Goal: Communication & Community: Answer question/provide support

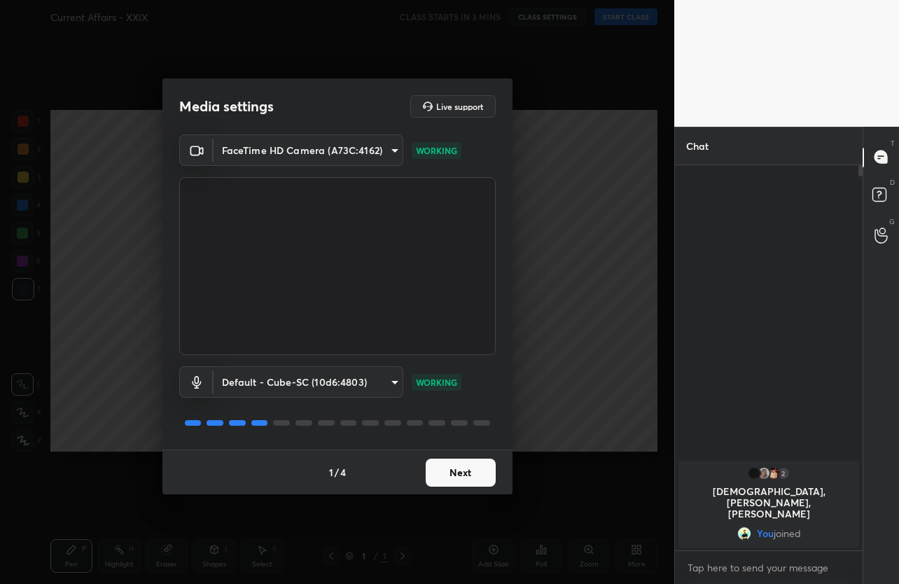
click at [461, 468] on button "Next" at bounding box center [461, 473] width 70 height 28
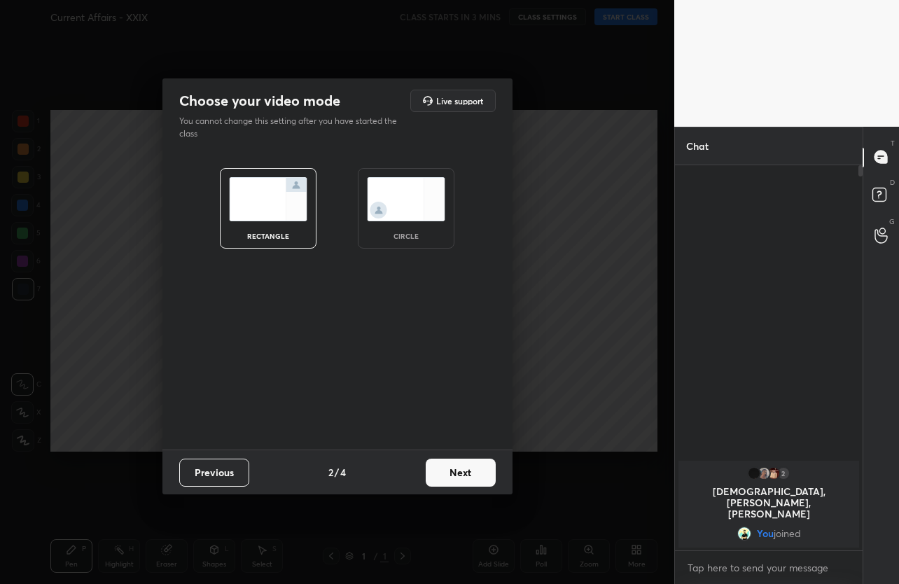
click at [461, 468] on button "Next" at bounding box center [461, 473] width 70 height 28
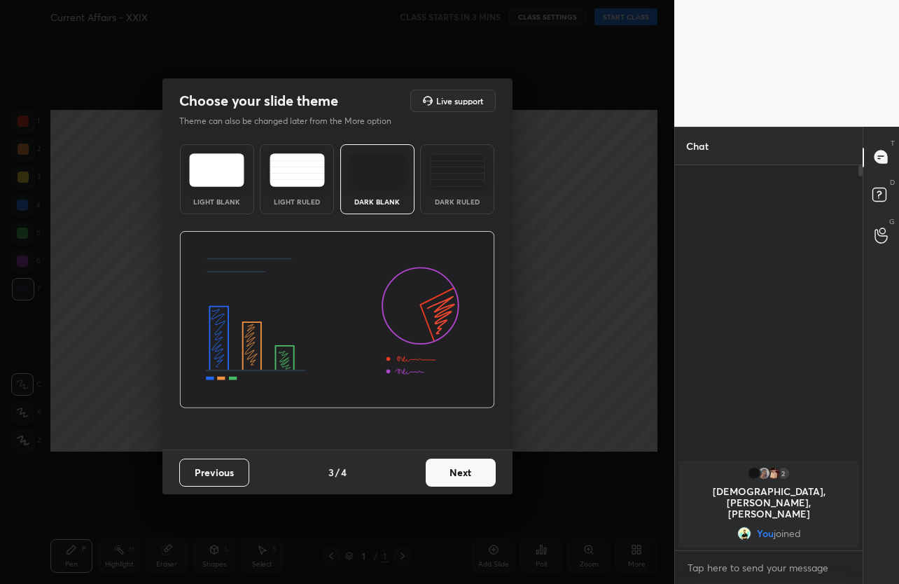
click at [476, 471] on button "Next" at bounding box center [461, 473] width 70 height 28
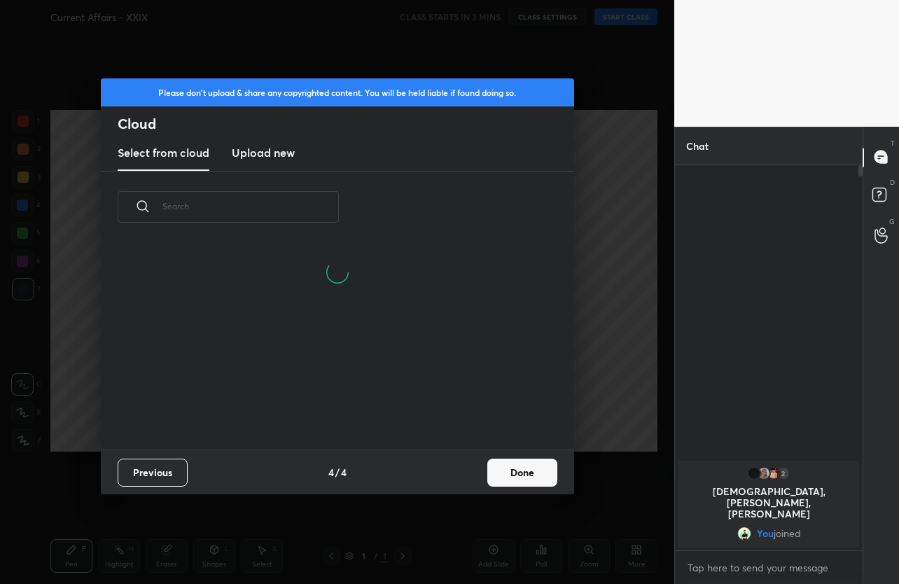
scroll to position [207, 450]
click at [537, 476] on button "Done" at bounding box center [522, 473] width 70 height 28
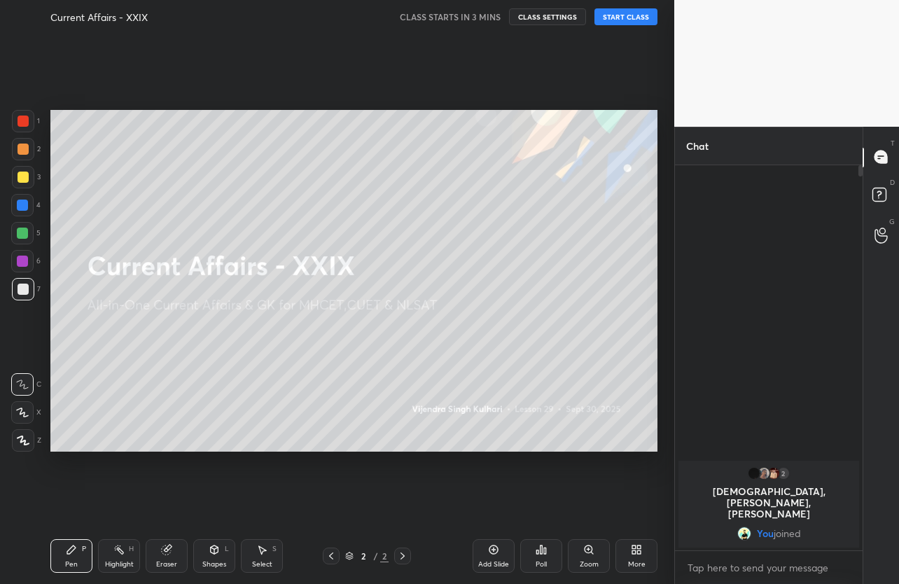
click at [640, 19] on button "START CLASS" at bounding box center [626, 16] width 63 height 17
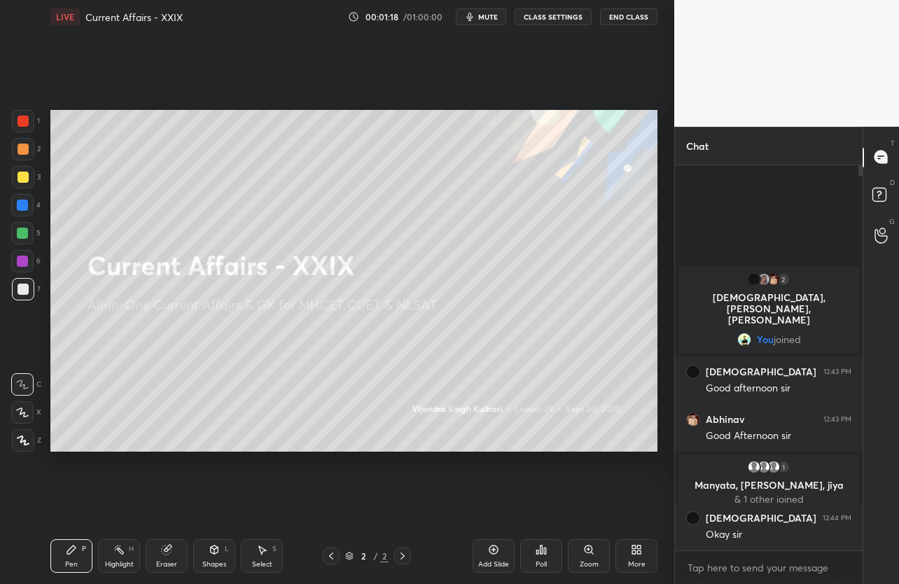
click at [486, 24] on button "mute" at bounding box center [481, 16] width 50 height 17
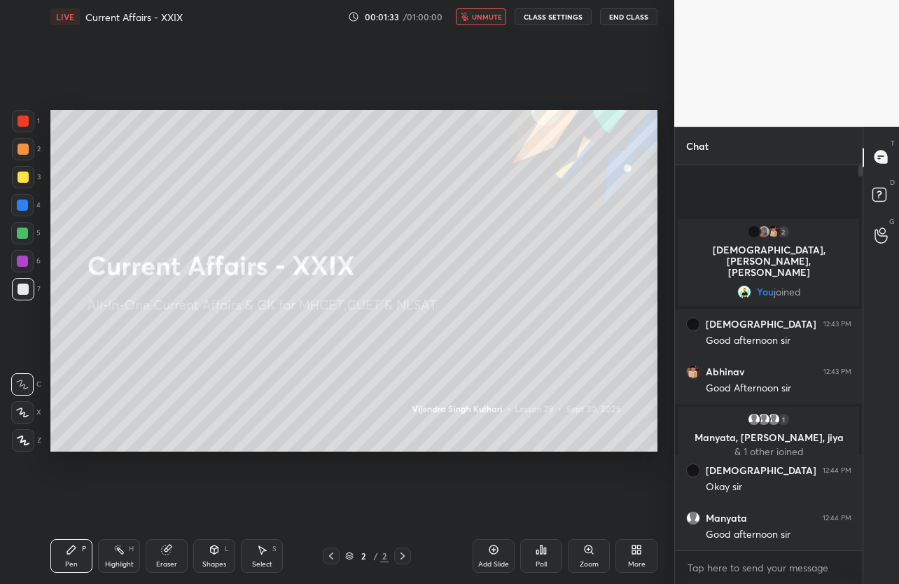
click at [485, 20] on span "unmute" at bounding box center [487, 17] width 30 height 10
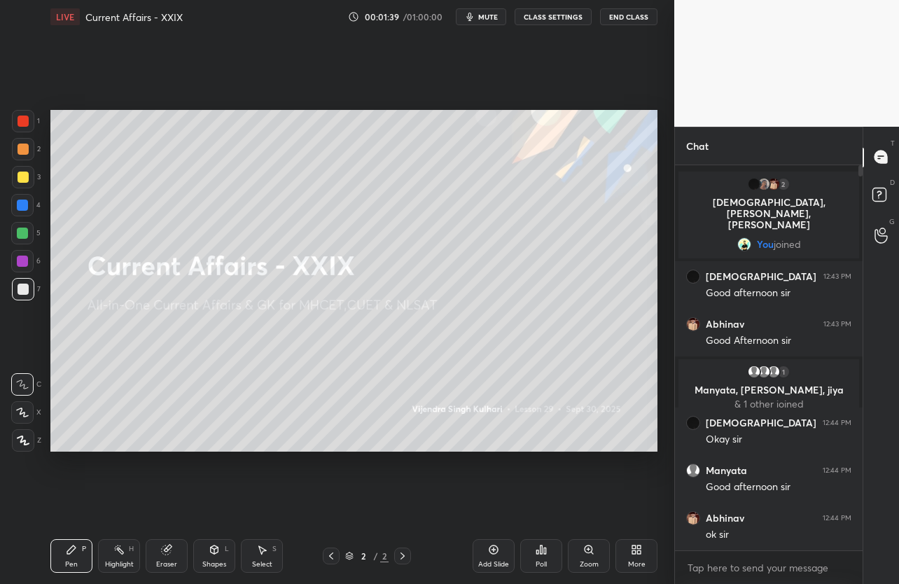
click at [485, 20] on span "mute" at bounding box center [488, 17] width 20 height 10
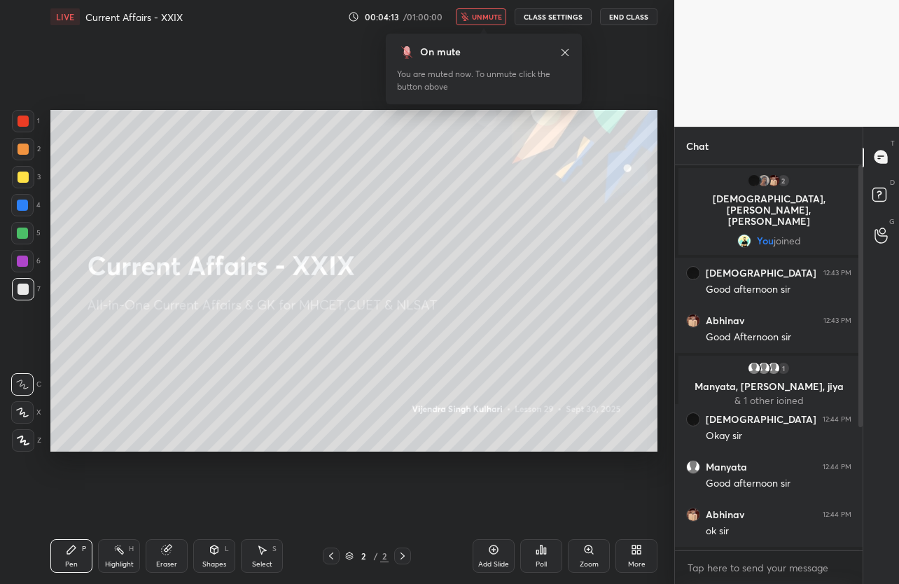
click at [476, 19] on span "unmute" at bounding box center [487, 17] width 30 height 10
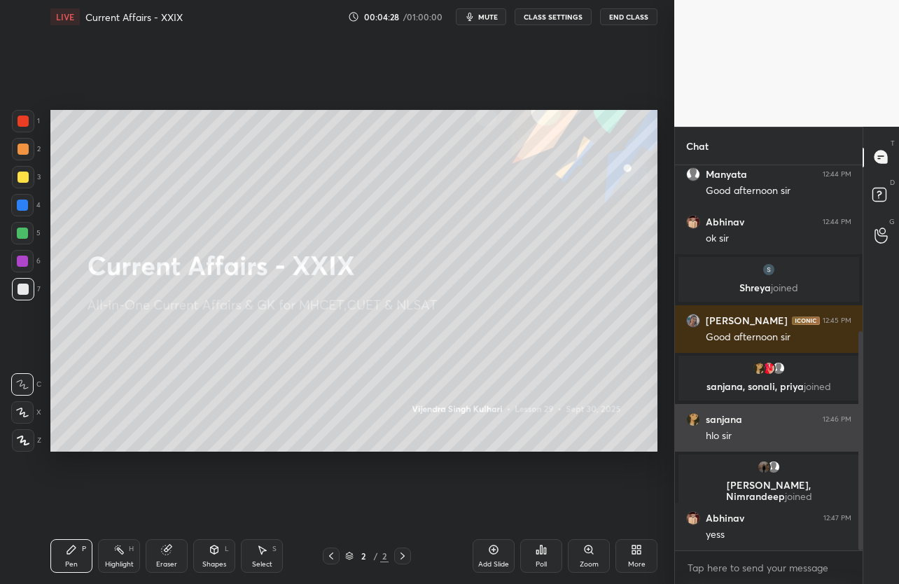
scroll to position [340, 0]
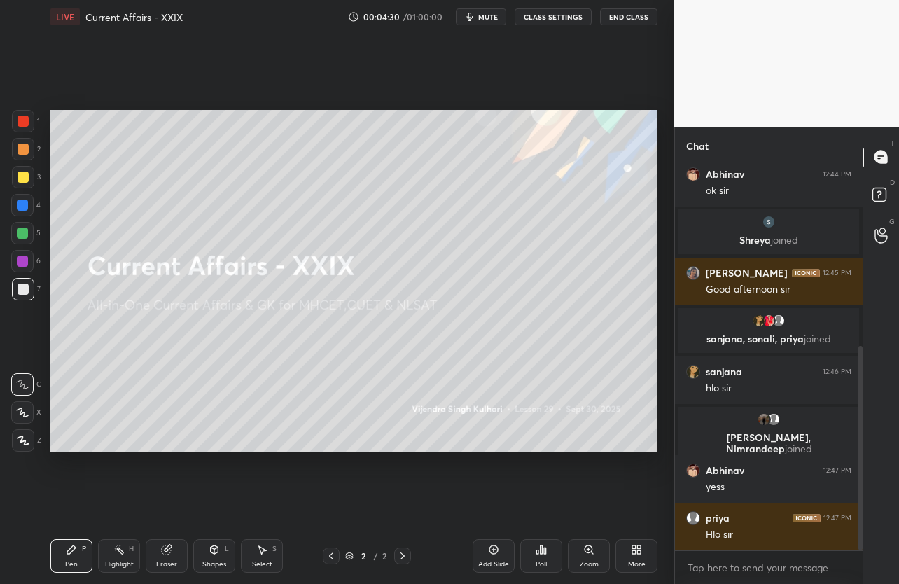
click at [651, 558] on div "More" at bounding box center [637, 556] width 42 height 34
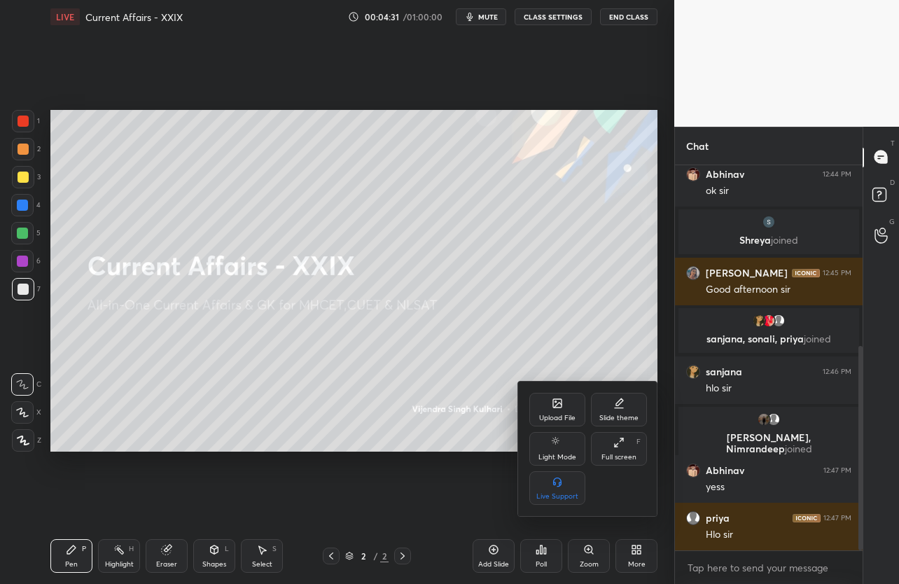
click at [557, 410] on div "Upload File" at bounding box center [557, 410] width 56 height 34
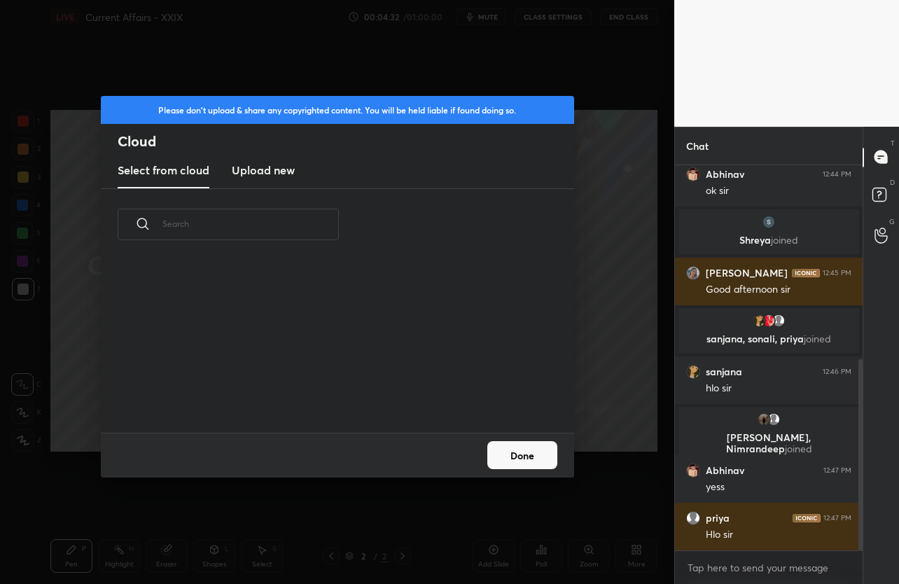
scroll to position [391, 0]
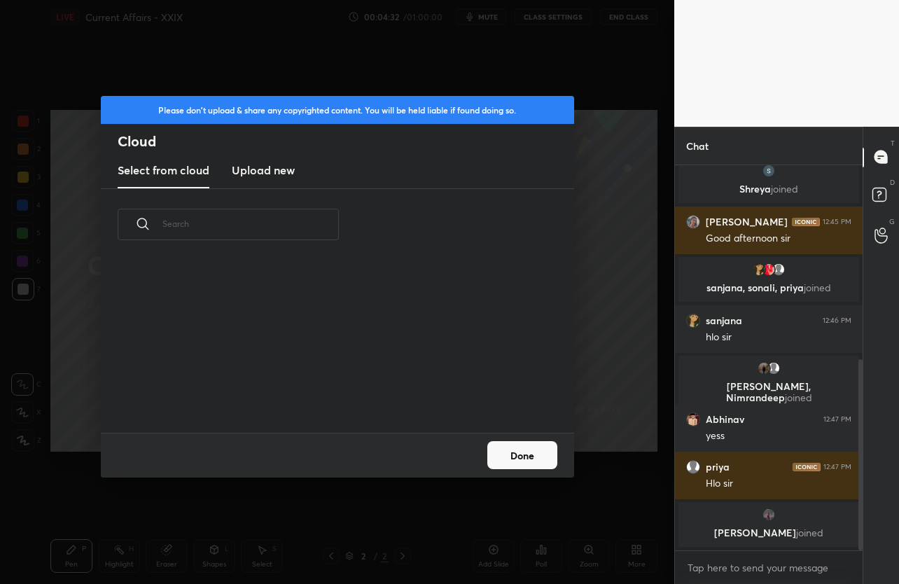
click at [251, 160] on new "Upload new" at bounding box center [263, 170] width 63 height 35
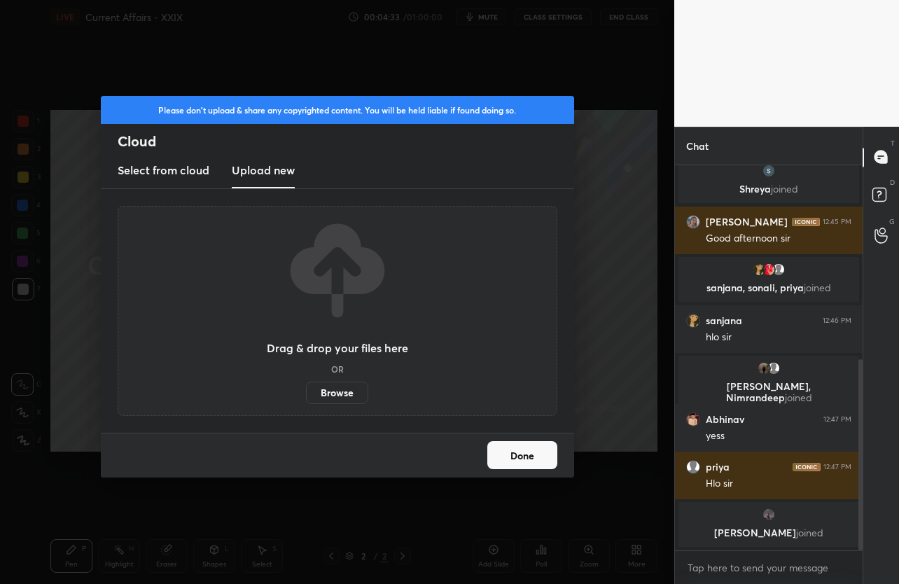
scroll to position [462, 0]
click at [338, 387] on label "Browse" at bounding box center [337, 393] width 62 height 22
click at [306, 387] on input "Browse" at bounding box center [306, 393] width 0 height 22
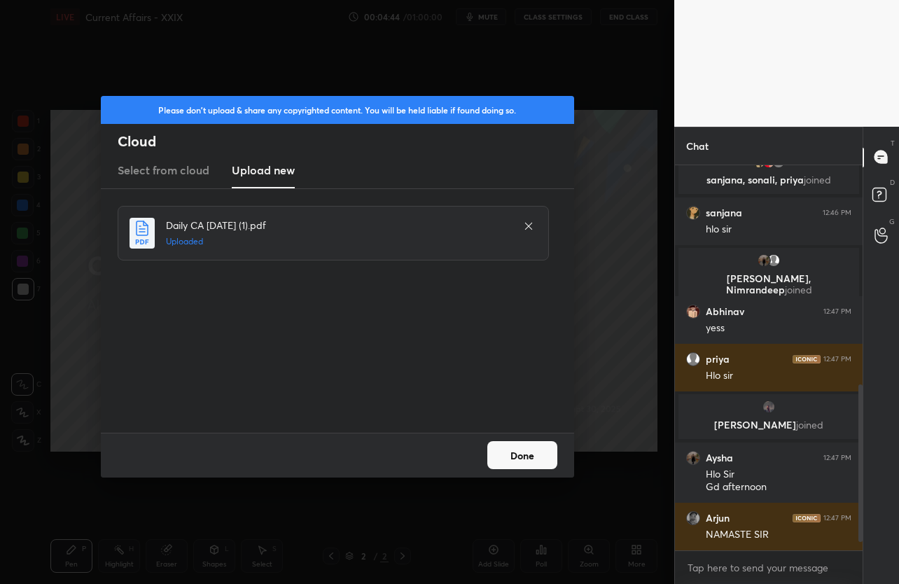
scroll to position [557, 0]
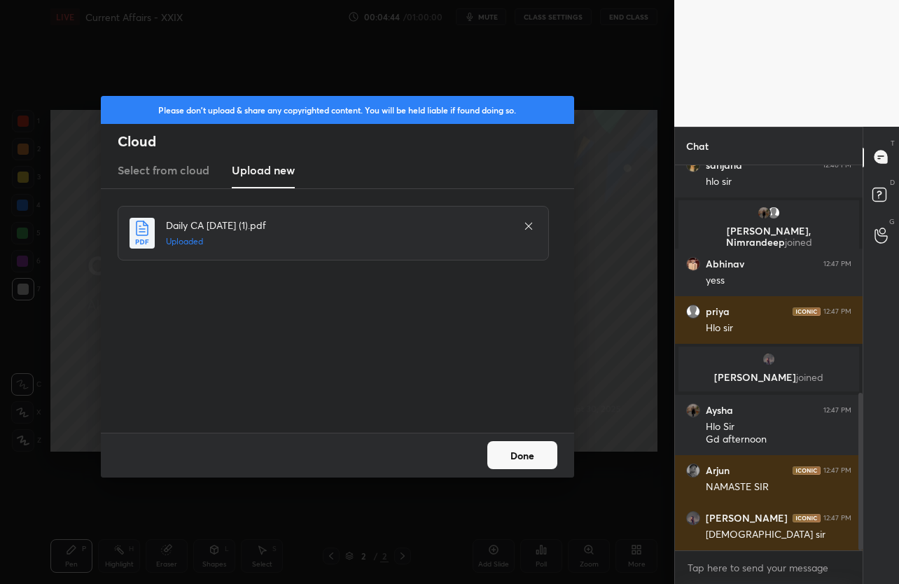
click at [523, 448] on button "Done" at bounding box center [522, 455] width 70 height 28
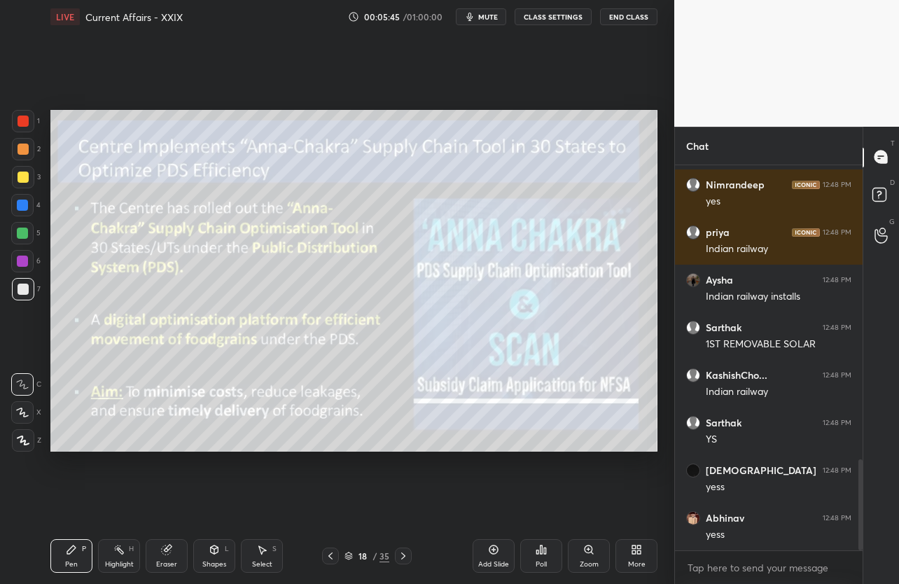
scroll to position [1249, 0]
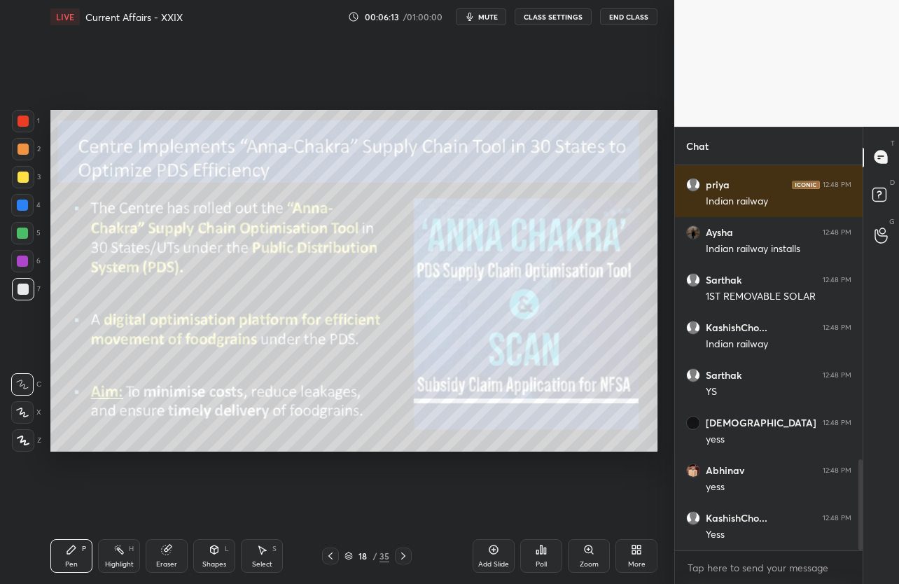
click at [497, 17] on span "mute" at bounding box center [488, 17] width 20 height 10
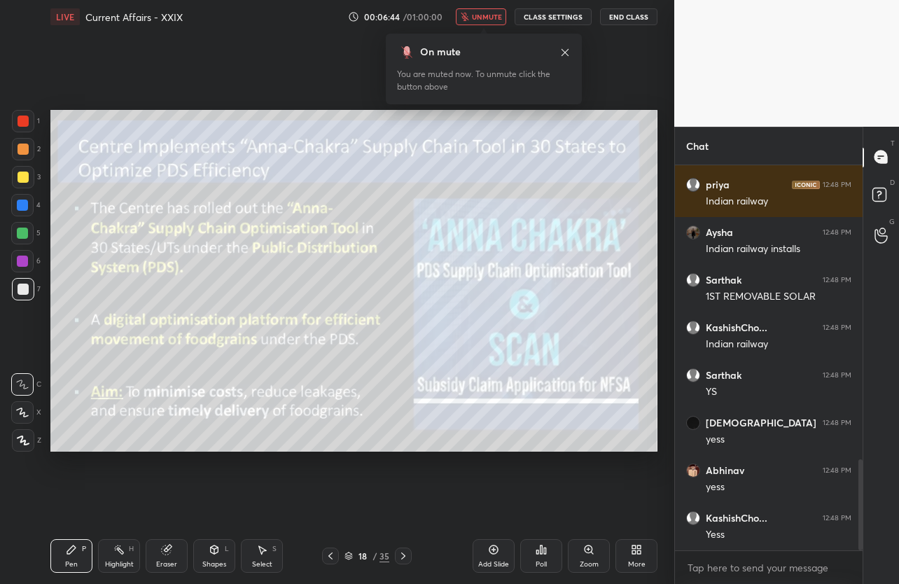
click at [564, 53] on icon at bounding box center [565, 51] width 7 height 7
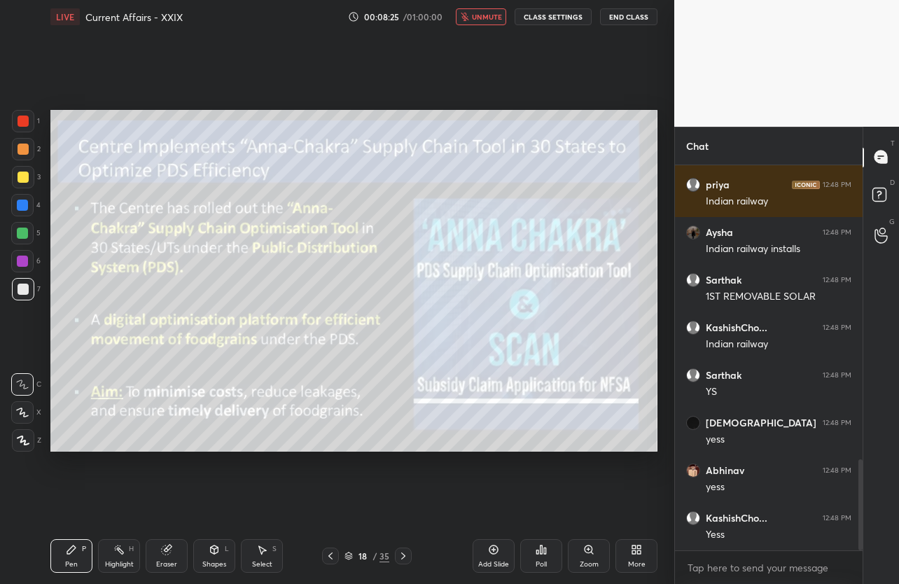
click at [494, 15] on span "unmute" at bounding box center [487, 17] width 30 height 10
click at [480, 19] on button "mute" at bounding box center [481, 16] width 50 height 17
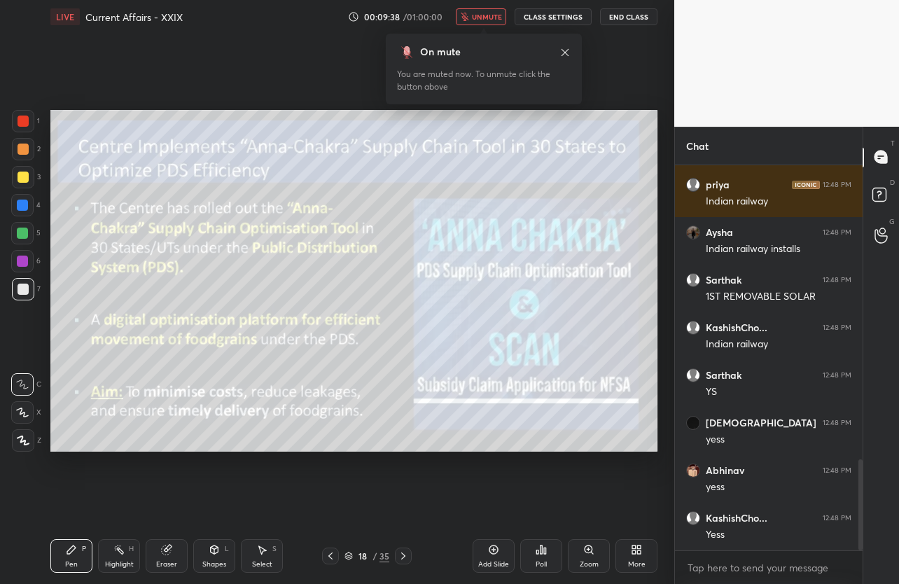
click at [480, 19] on span "unmute" at bounding box center [487, 17] width 30 height 10
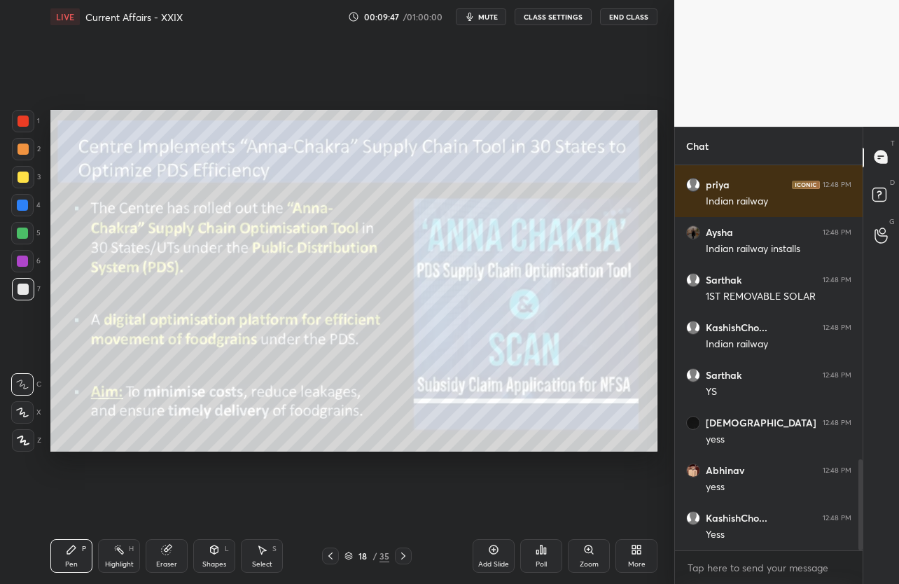
click at [480, 20] on button "mute" at bounding box center [481, 16] width 50 height 17
click at [480, 20] on span "unmute" at bounding box center [487, 17] width 30 height 10
click at [480, 20] on button "mute" at bounding box center [481, 16] width 50 height 17
click at [480, 20] on span "unmute" at bounding box center [487, 17] width 30 height 10
click at [480, 20] on button "mute" at bounding box center [481, 16] width 50 height 17
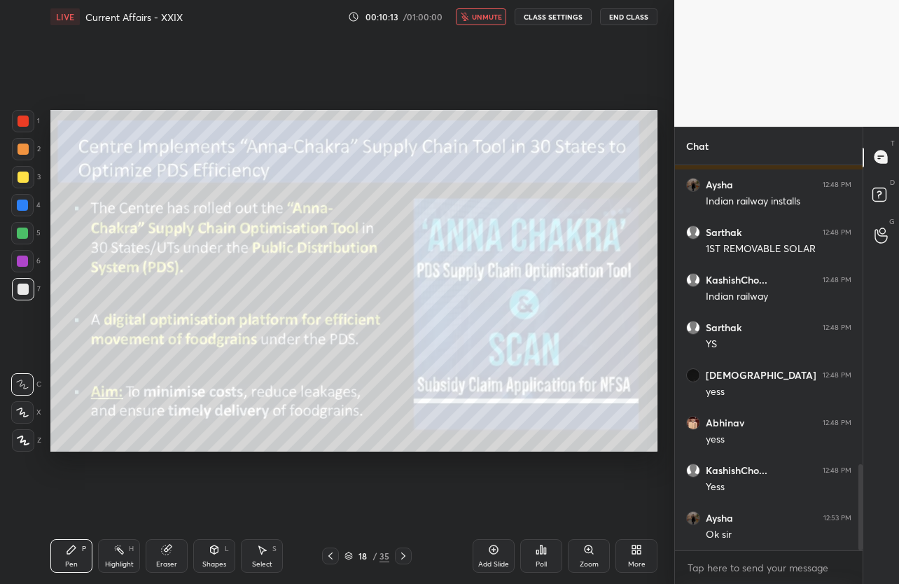
scroll to position [1344, 0]
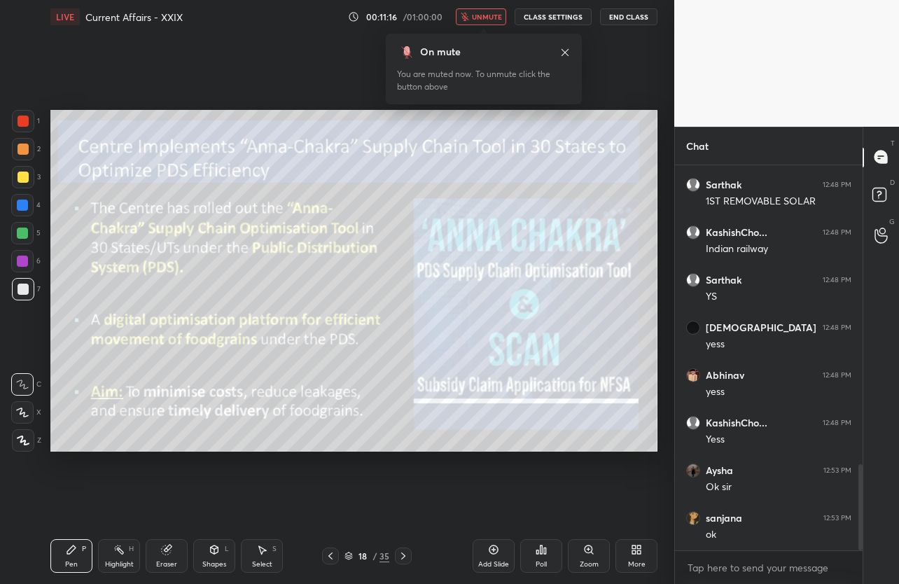
click at [567, 51] on icon at bounding box center [565, 52] width 11 height 11
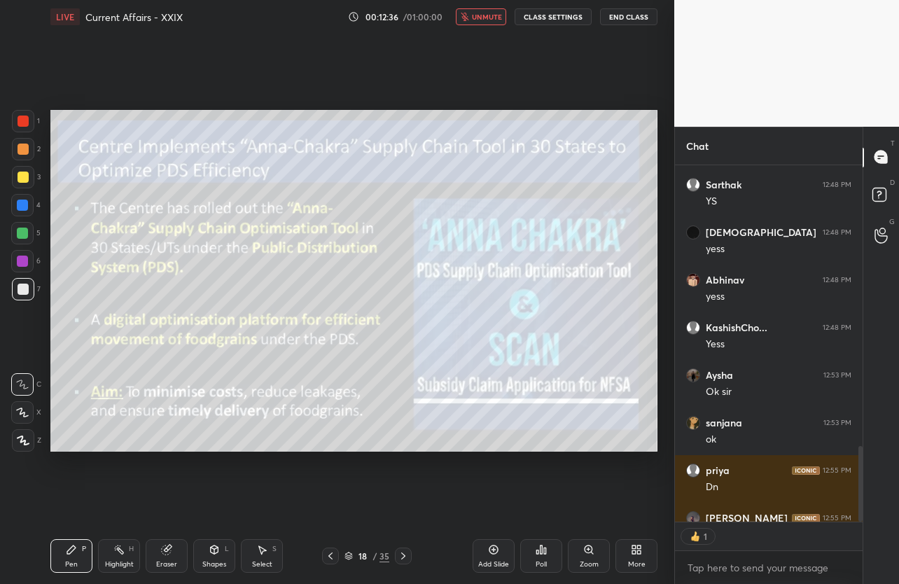
scroll to position [4, 5]
type textarea "x"
click at [485, 18] on span "unmute" at bounding box center [487, 17] width 30 height 10
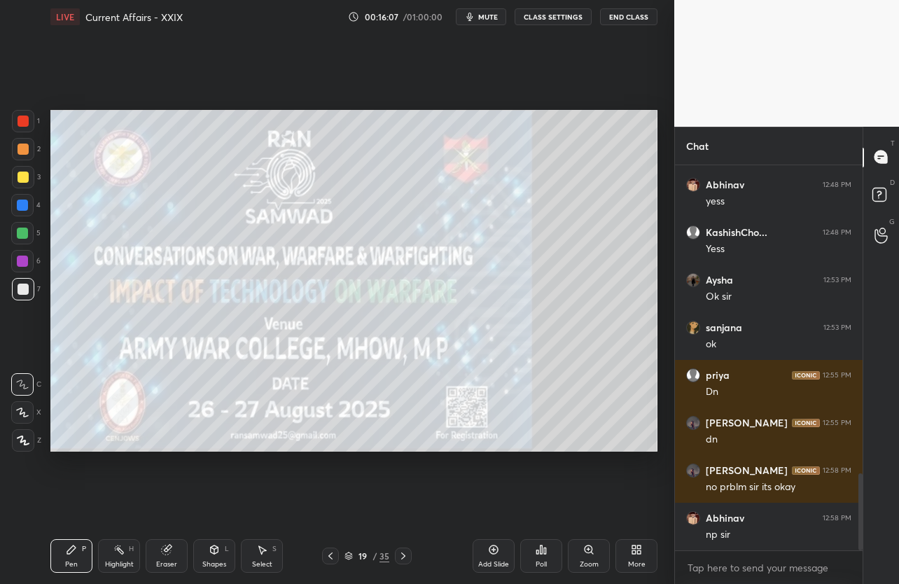
scroll to position [1594, 0]
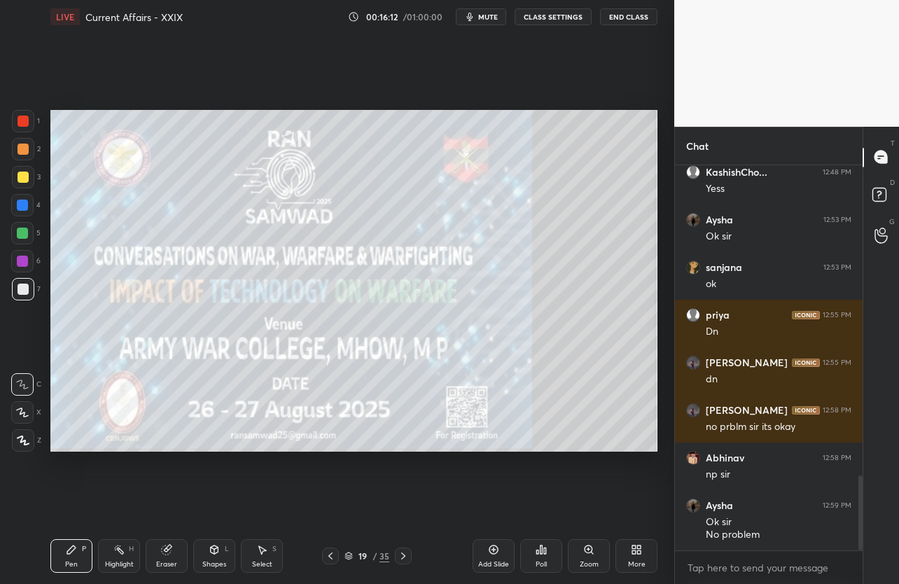
click at [499, 28] on div "LIVE Current Affairs - XXIX 00:16:12 / 01:00:00 mute CLASS SETTINGS End Class" at bounding box center [353, 17] width 607 height 34
click at [499, 22] on button "mute" at bounding box center [481, 16] width 50 height 17
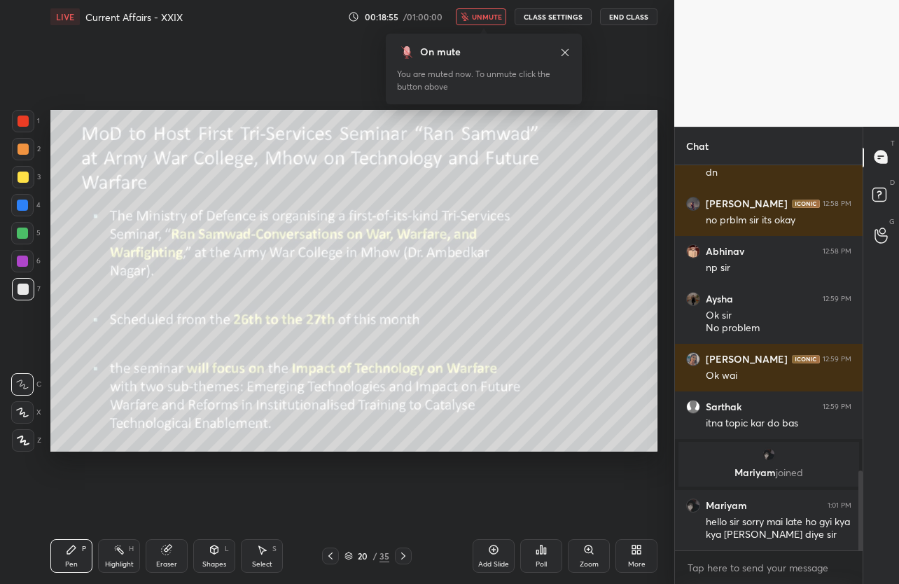
scroll to position [1471, 0]
click at [489, 19] on span "unmute" at bounding box center [487, 17] width 30 height 10
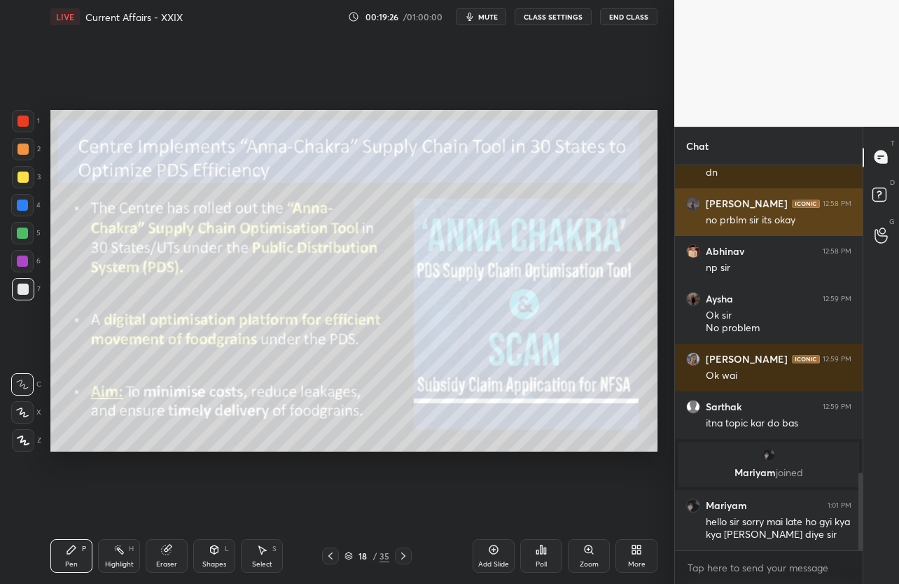
scroll to position [1519, 0]
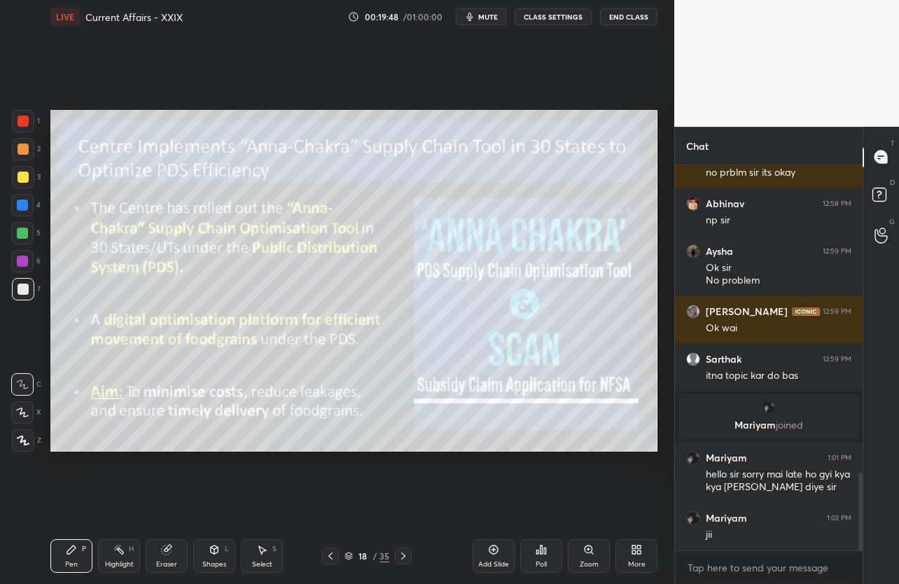
drag, startPoint x: 405, startPoint y: 558, endPoint x: 414, endPoint y: 468, distance: 90.7
click at [414, 468] on div "LIVE Current Affairs - XXIX 00:19:48 / 01:00:00 mute CLASS SETTINGS End Class S…" at bounding box center [354, 292] width 618 height 584
click at [405, 553] on icon at bounding box center [403, 555] width 11 height 11
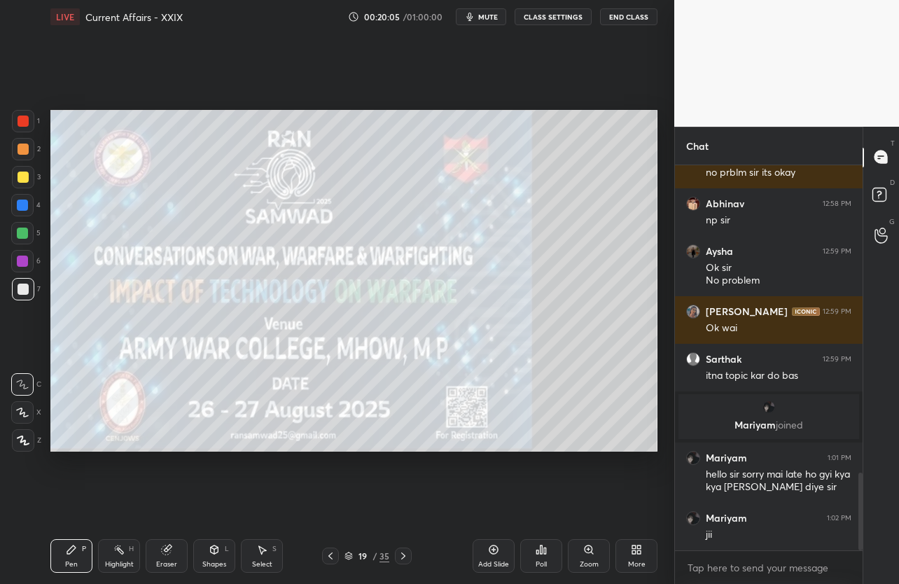
click at [405, 553] on icon at bounding box center [403, 555] width 11 height 11
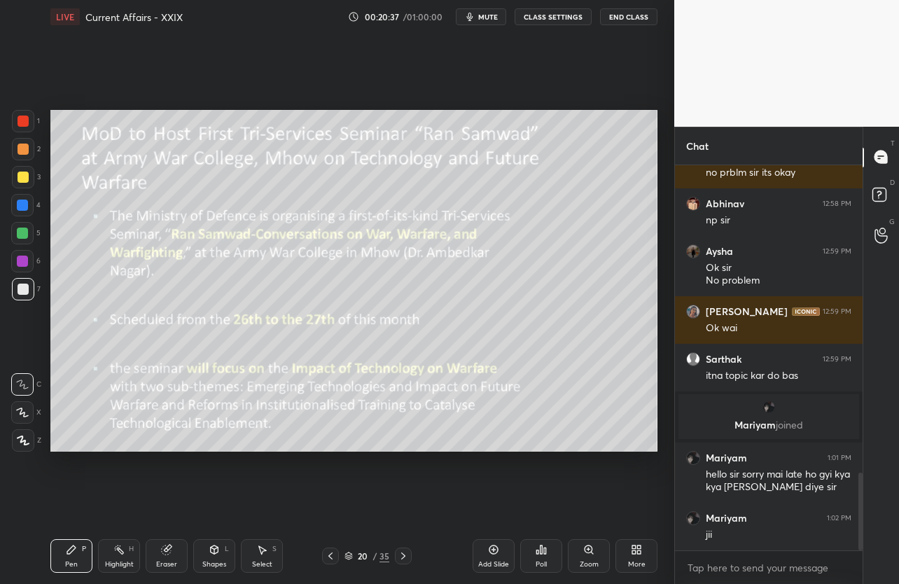
click at [483, 17] on span "mute" at bounding box center [488, 17] width 20 height 10
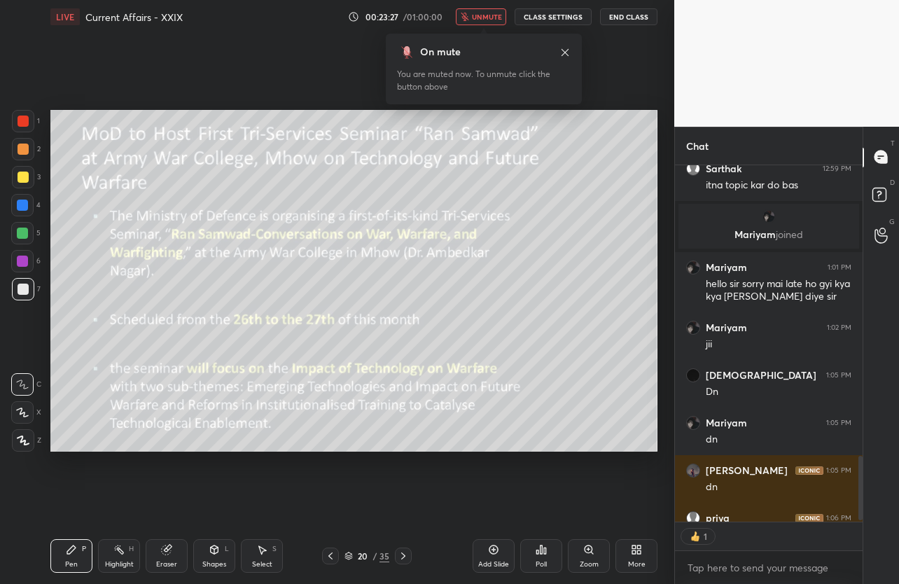
scroll to position [4, 5]
click at [480, 20] on span "unmute" at bounding box center [487, 17] width 30 height 10
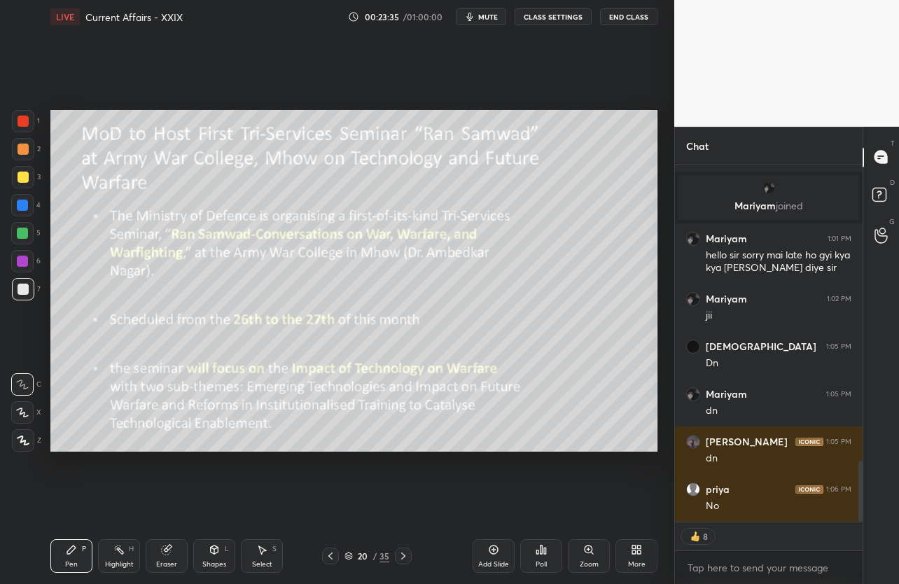
scroll to position [1786, 0]
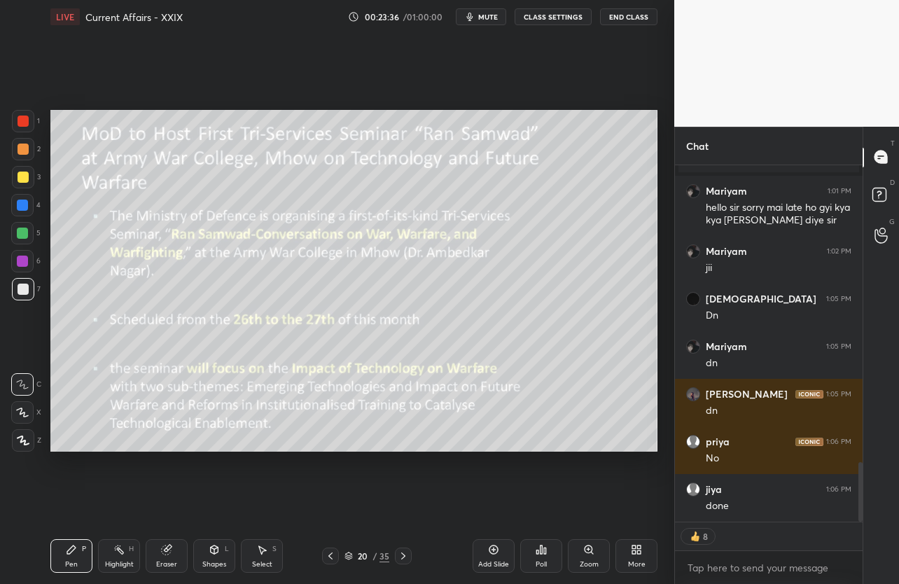
click at [487, 21] on span "mute" at bounding box center [488, 17] width 20 height 10
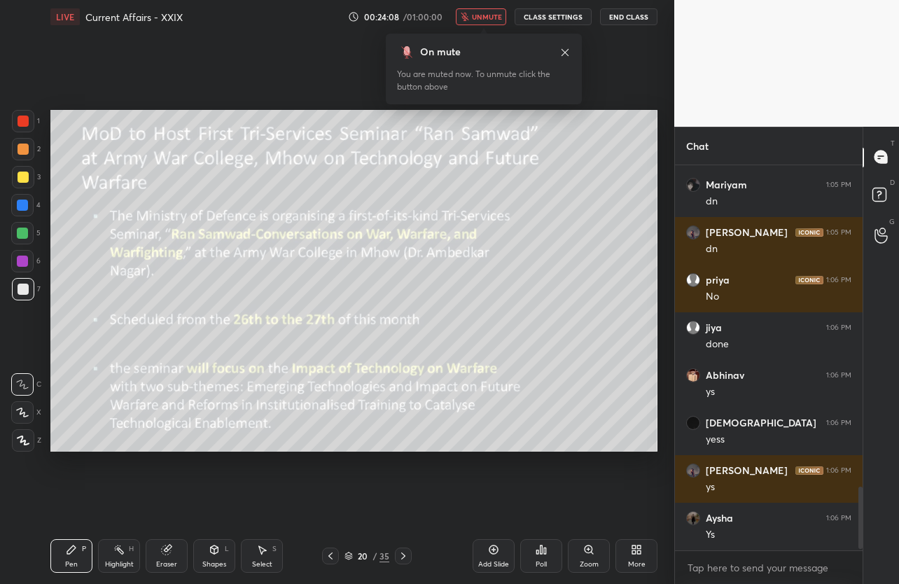
scroll to position [1995, 0]
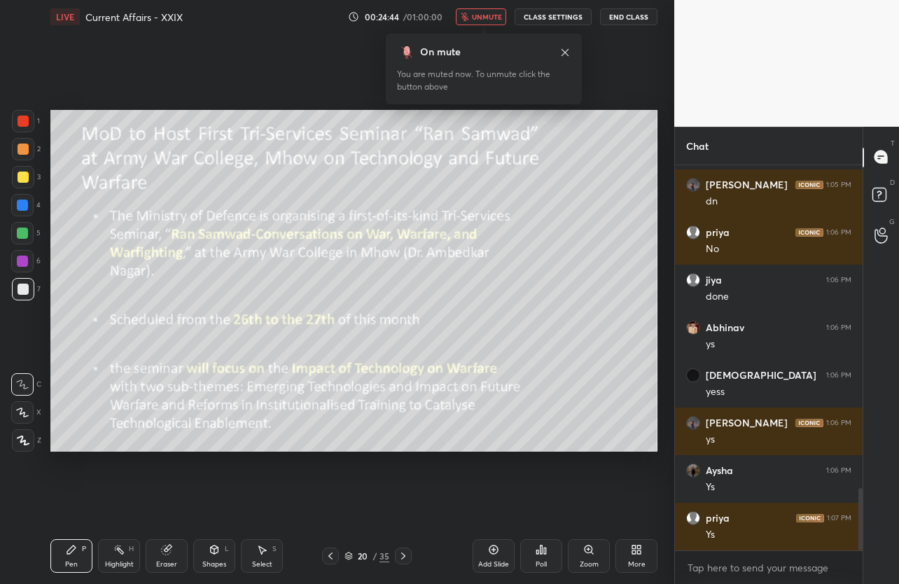
click at [487, 22] on button "unmute" at bounding box center [481, 16] width 50 height 17
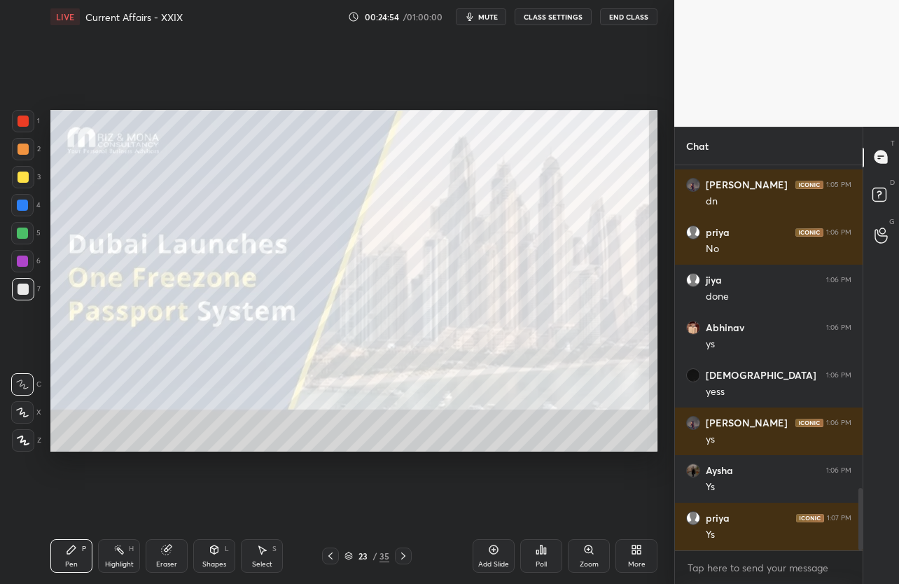
click at [69, 230] on div "1 2 3 4 5 6 7 C X Z C X Z E E Erase all H H LIVE Current Affairs - XXIX 00:24:5…" at bounding box center [331, 292] width 663 height 584
drag, startPoint x: 24, startPoint y: 114, endPoint x: 129, endPoint y: 102, distance: 105.7
click at [25, 114] on div at bounding box center [23, 121] width 22 height 22
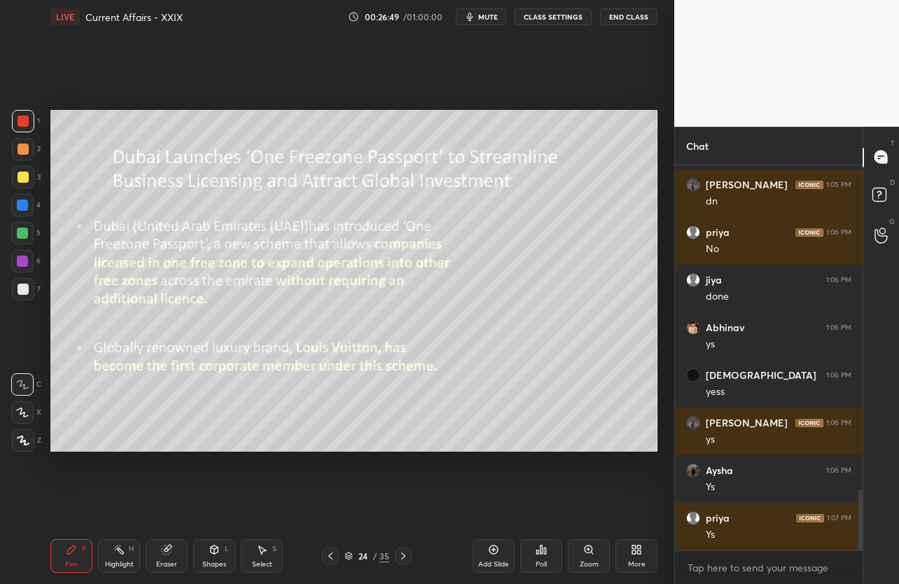
scroll to position [2043, 0]
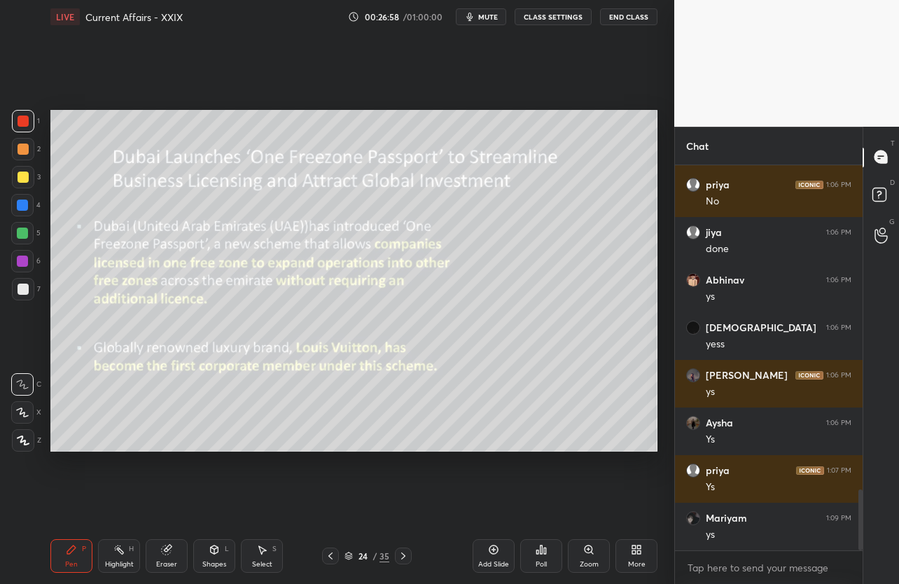
click at [490, 22] on button "mute" at bounding box center [481, 16] width 50 height 17
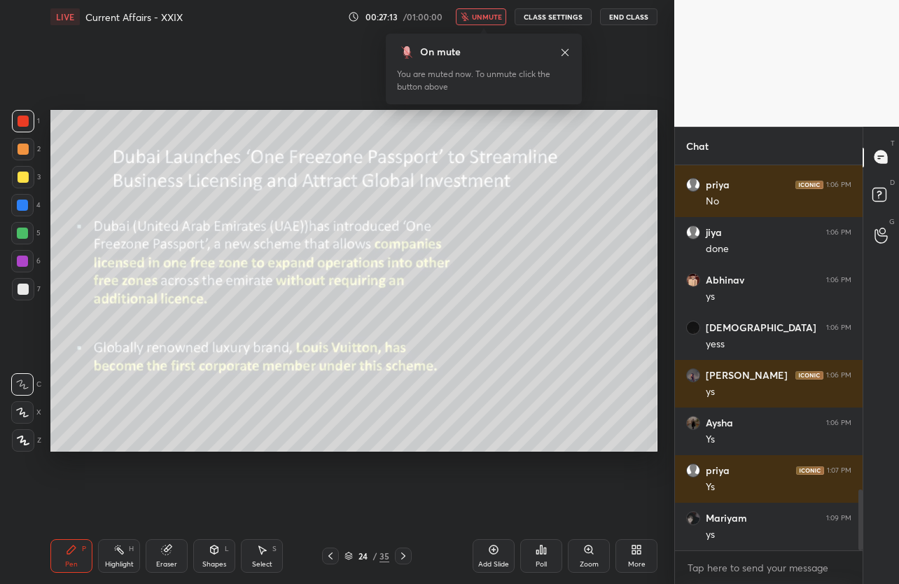
click at [562, 54] on icon at bounding box center [565, 52] width 11 height 11
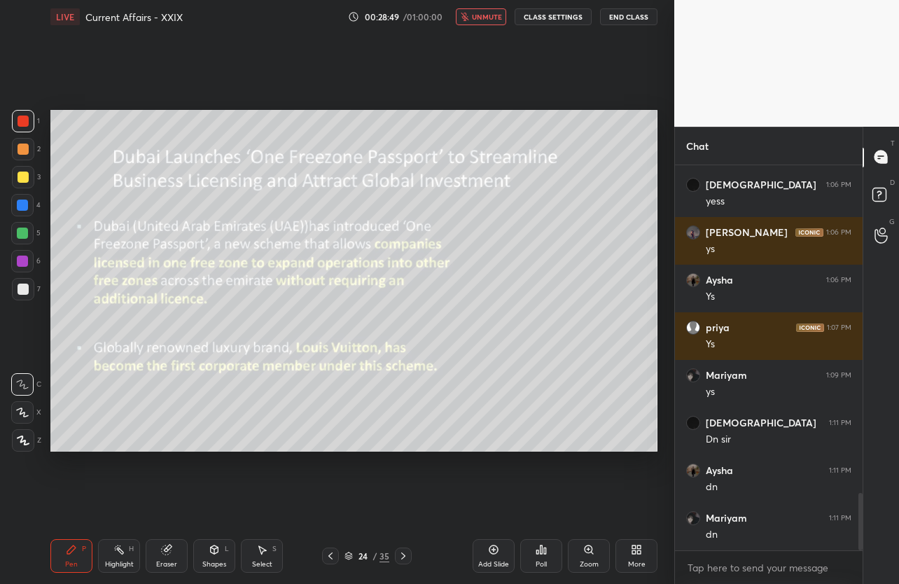
scroll to position [2233, 0]
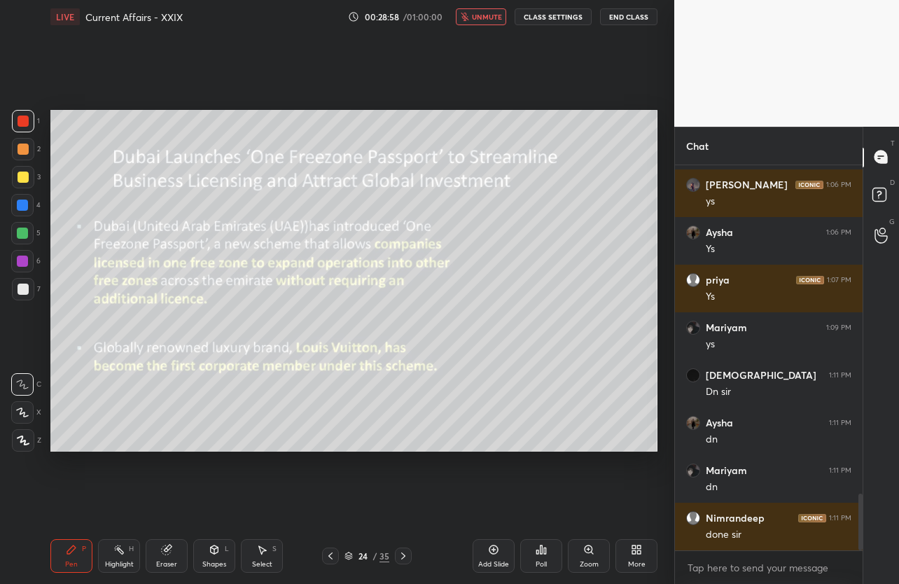
click at [475, 18] on span "unmute" at bounding box center [487, 17] width 30 height 10
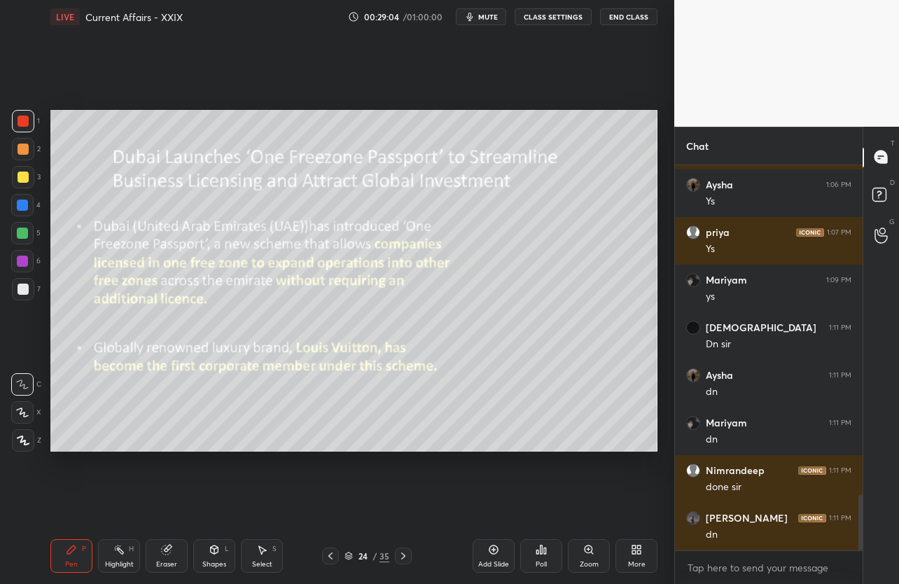
click at [405, 554] on icon at bounding box center [403, 555] width 11 height 11
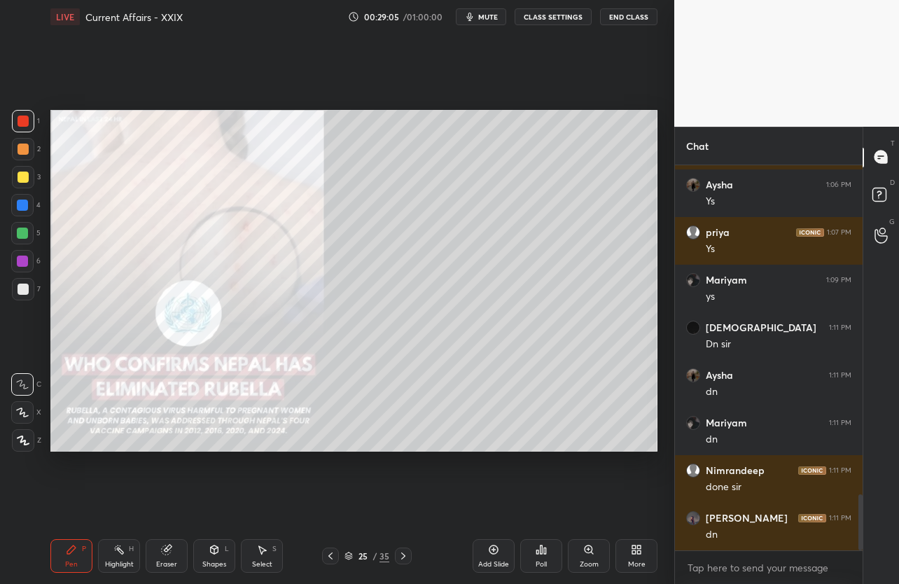
scroll to position [2328, 0]
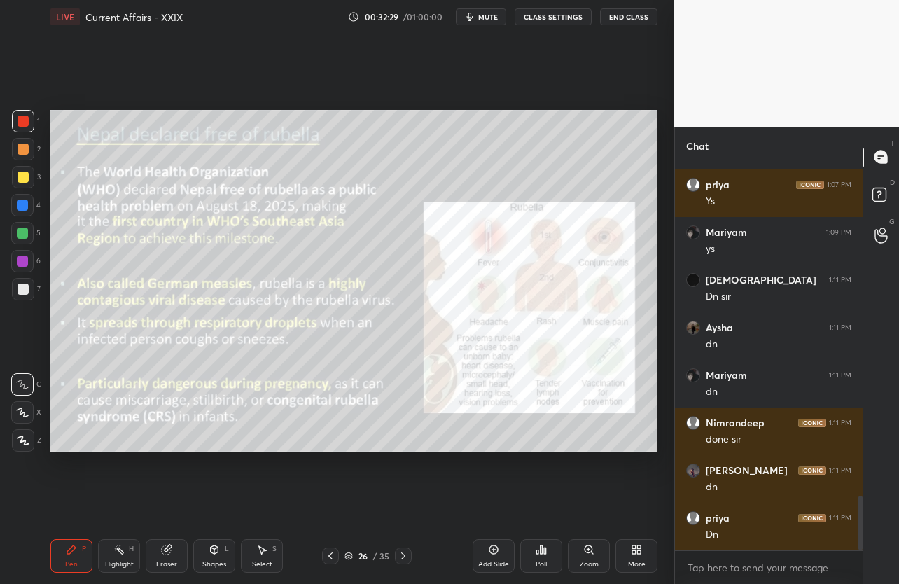
click at [475, 20] on icon "button" at bounding box center [469, 16] width 11 height 11
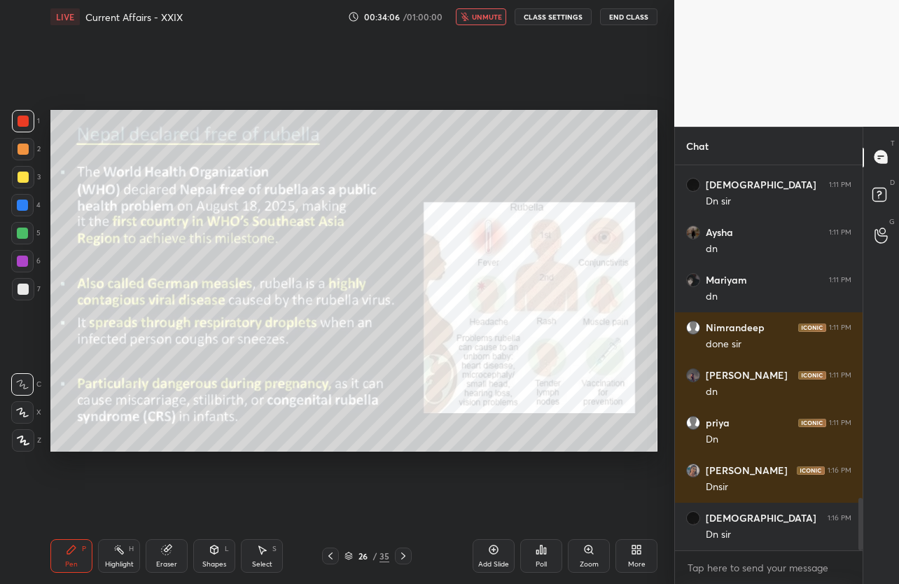
scroll to position [2471, 0]
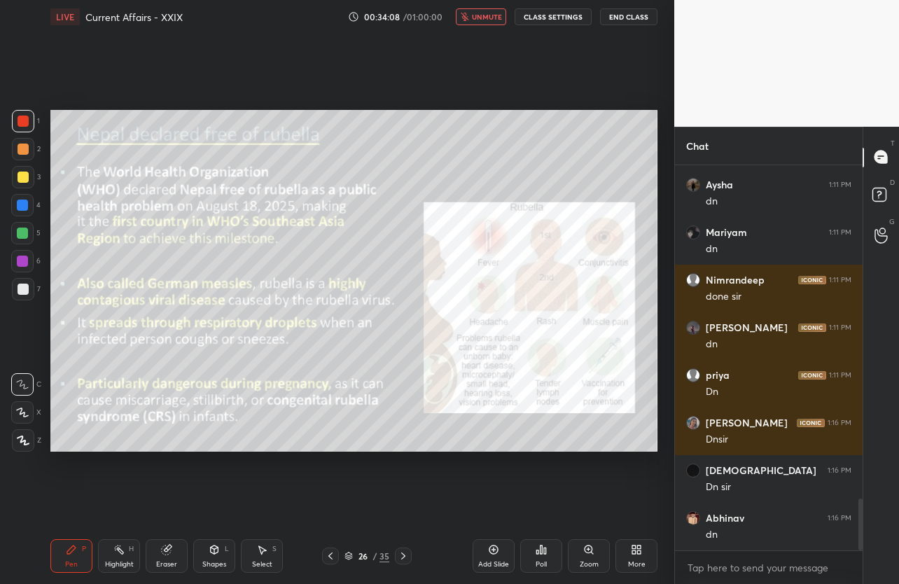
click at [495, 13] on span "unmute" at bounding box center [487, 17] width 30 height 10
click at [401, 555] on icon at bounding box center [403, 555] width 11 height 11
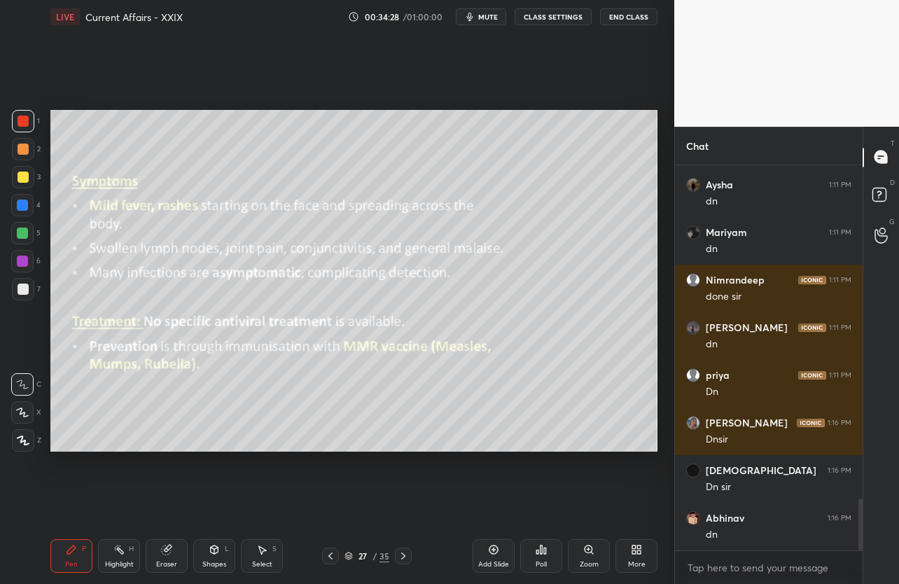
click at [175, 544] on div "Eraser" at bounding box center [167, 556] width 42 height 34
click at [27, 443] on span "Erase all" at bounding box center [22, 441] width 21 height 10
click at [485, 23] on button "mute" at bounding box center [481, 16] width 50 height 17
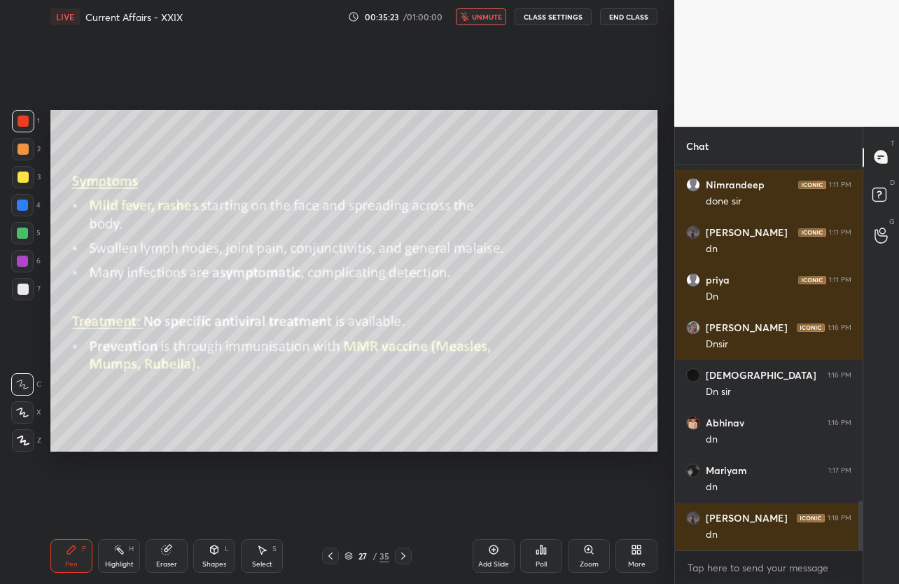
scroll to position [2614, 0]
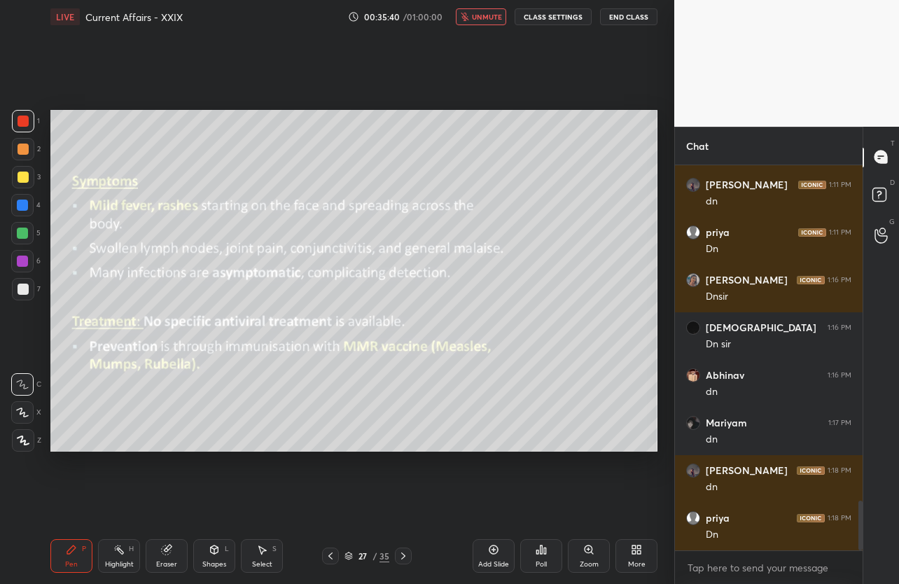
click at [398, 553] on icon at bounding box center [403, 555] width 11 height 11
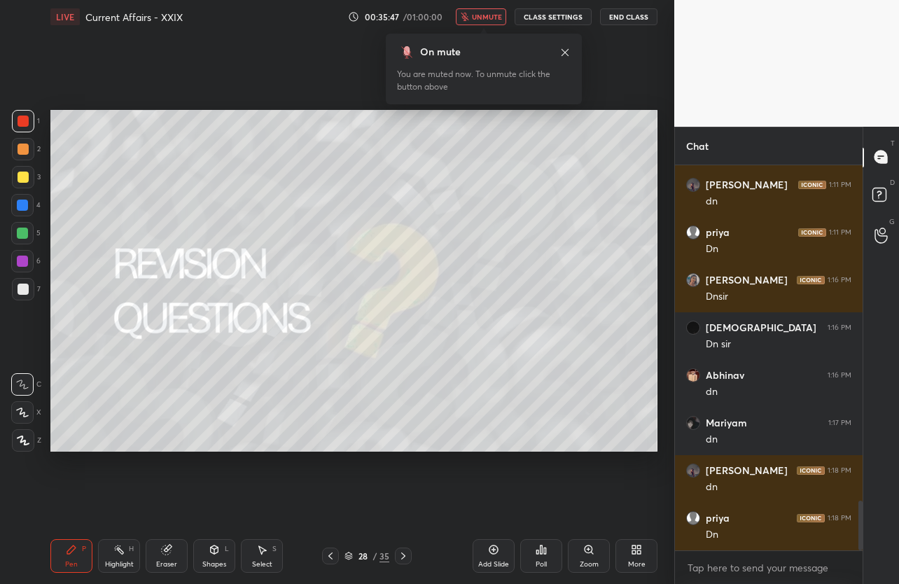
click at [482, 14] on span "unmute" at bounding box center [487, 17] width 30 height 10
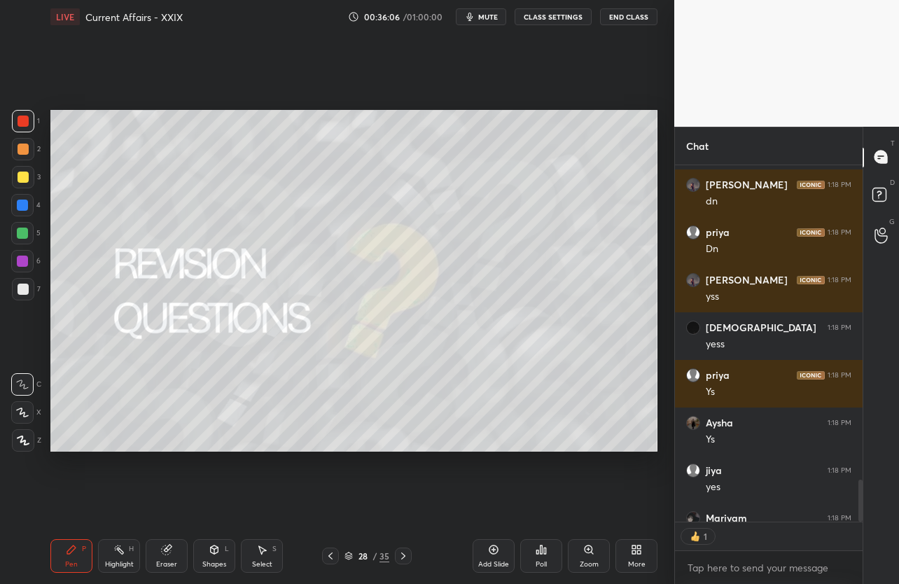
scroll to position [352, 183]
click at [407, 557] on icon at bounding box center [403, 555] width 11 height 11
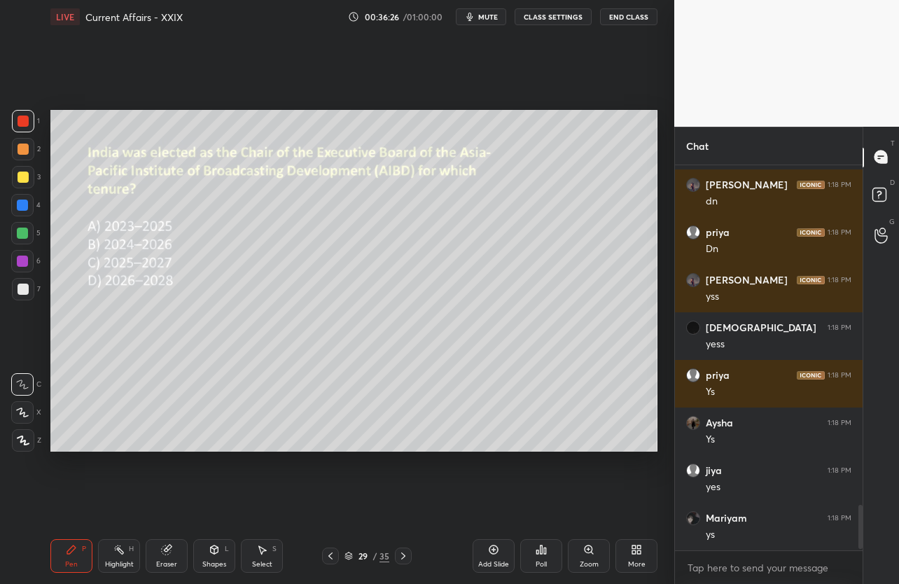
scroll to position [2900, 0]
click at [547, 557] on div "Poll" at bounding box center [541, 556] width 42 height 34
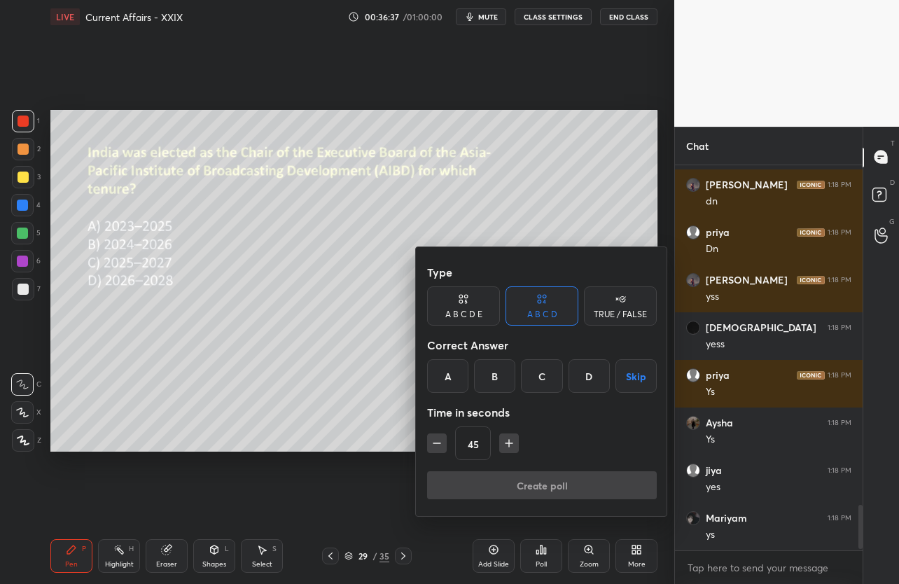
click at [546, 374] on div "C" at bounding box center [541, 376] width 41 height 34
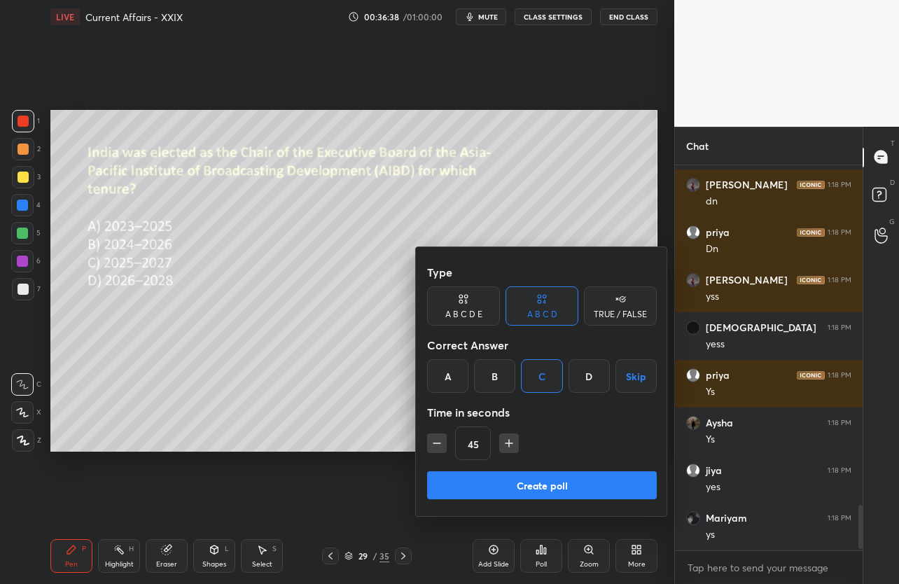
click at [555, 483] on button "Create poll" at bounding box center [542, 485] width 230 height 28
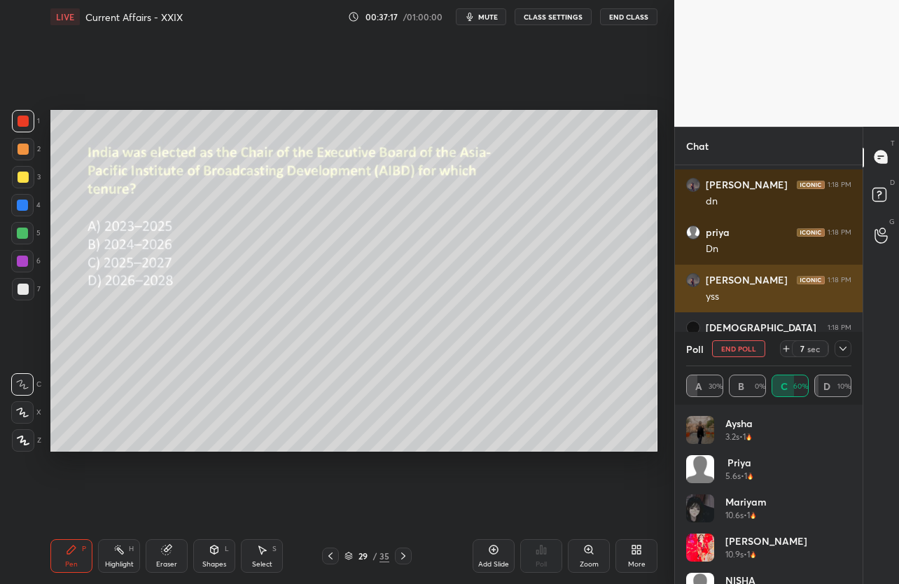
scroll to position [2973, 0]
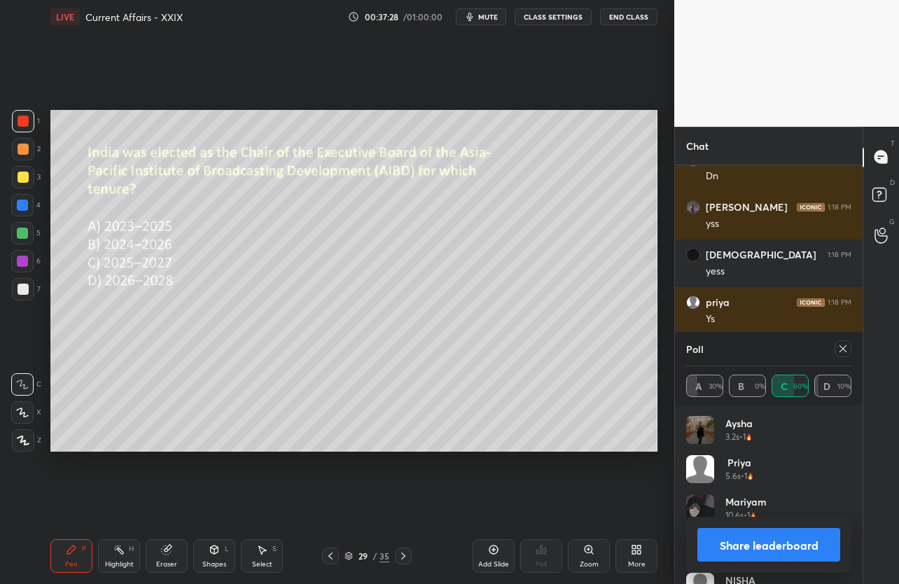
click at [844, 347] on icon at bounding box center [843, 348] width 7 height 7
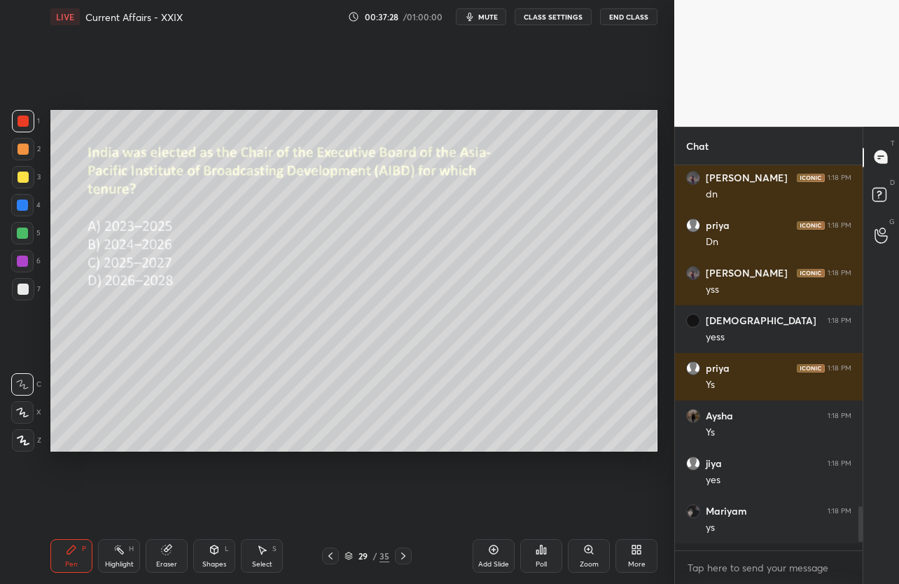
scroll to position [2900, 0]
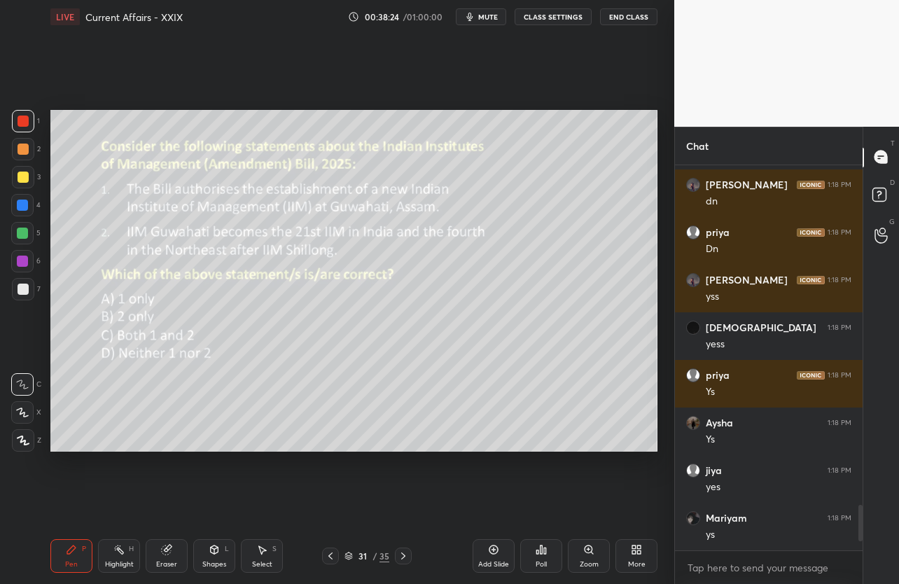
click at [541, 561] on div "Poll" at bounding box center [541, 564] width 11 height 7
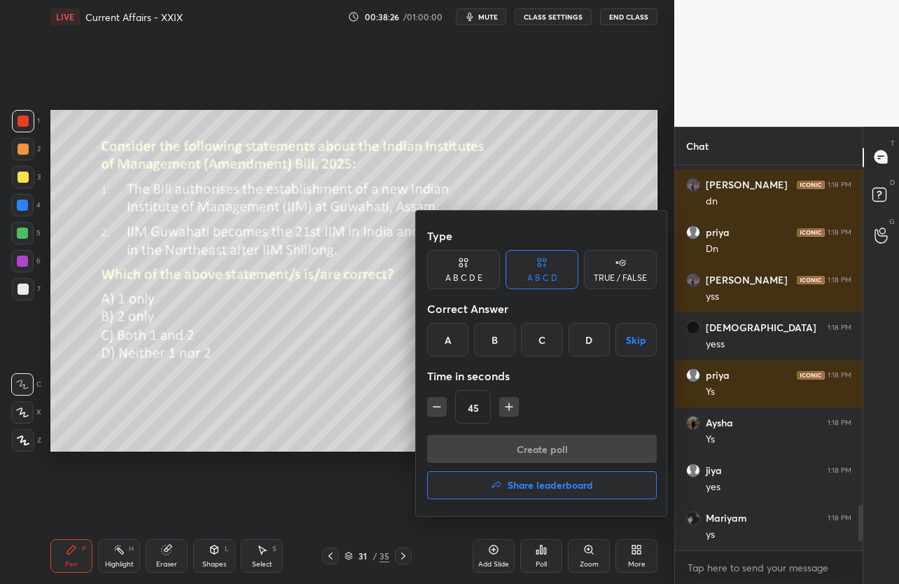
click at [450, 345] on div "A" at bounding box center [447, 340] width 41 height 34
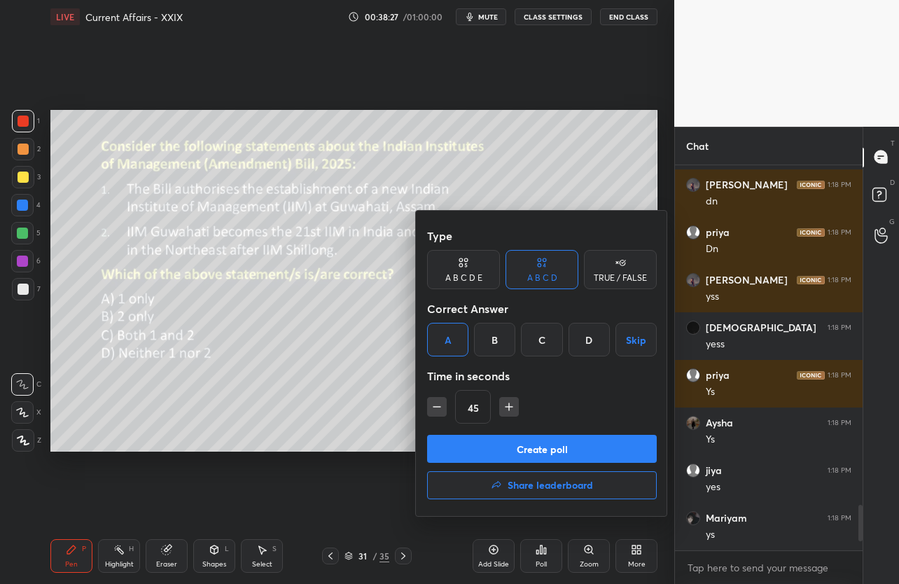
click at [471, 443] on button "Create poll" at bounding box center [542, 449] width 230 height 28
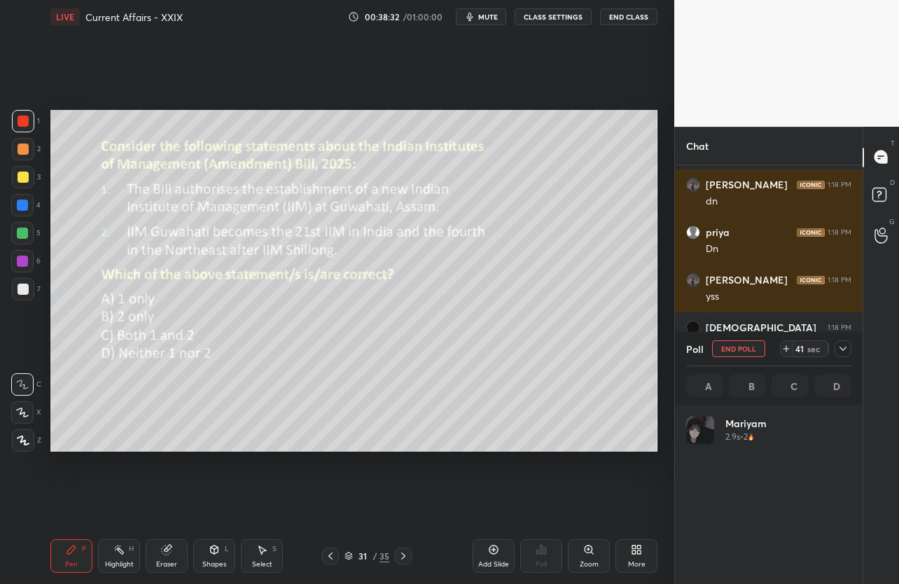
scroll to position [164, 161]
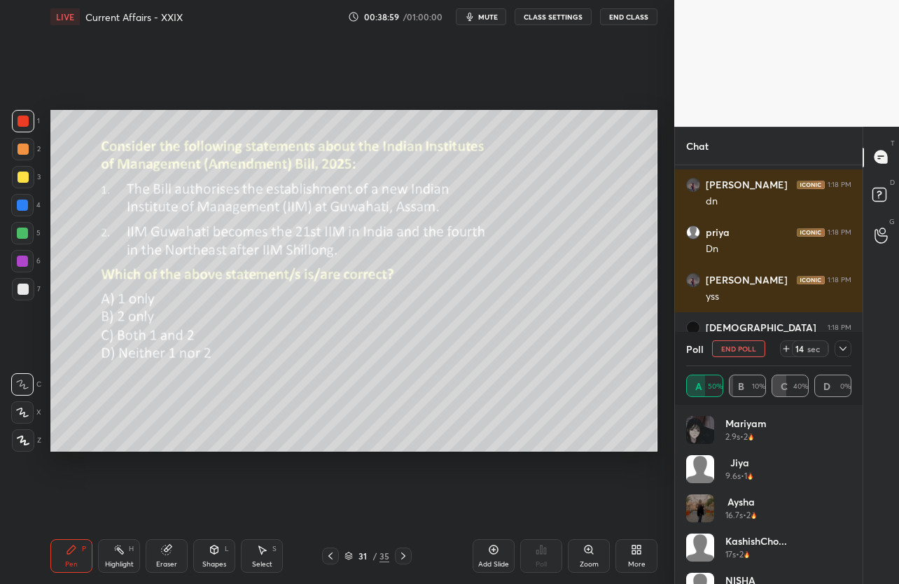
click at [475, 15] on icon "button" at bounding box center [469, 16] width 11 height 11
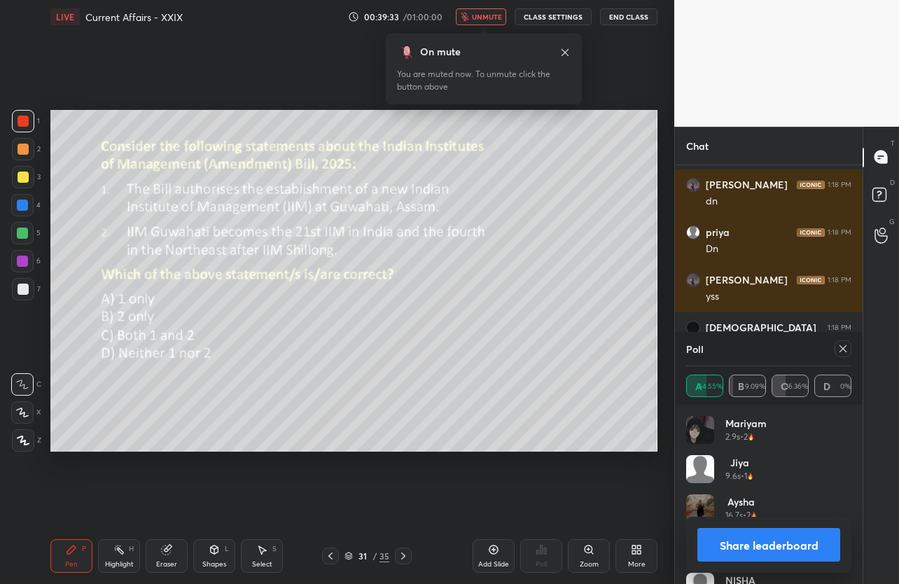
click at [491, 15] on span "unmute" at bounding box center [487, 17] width 30 height 10
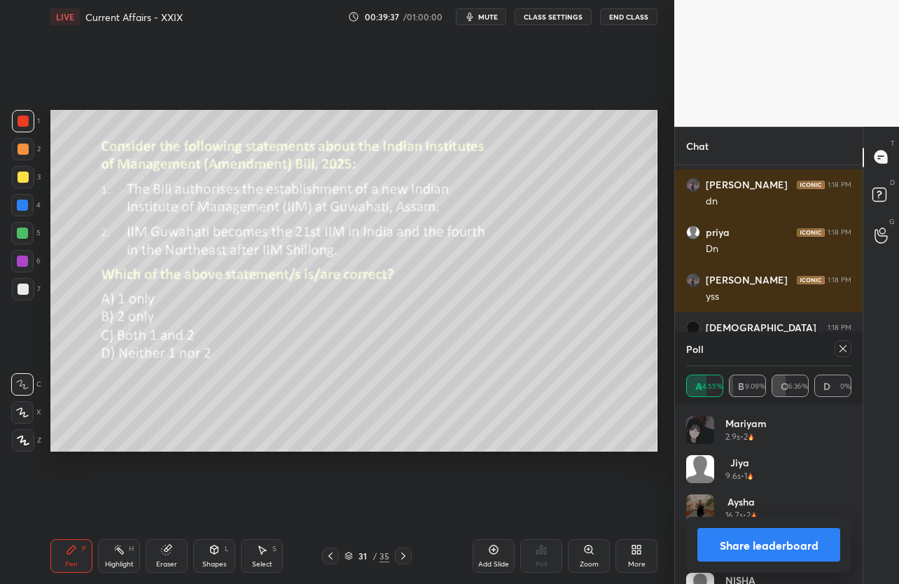
click at [849, 347] on div at bounding box center [843, 348] width 17 height 17
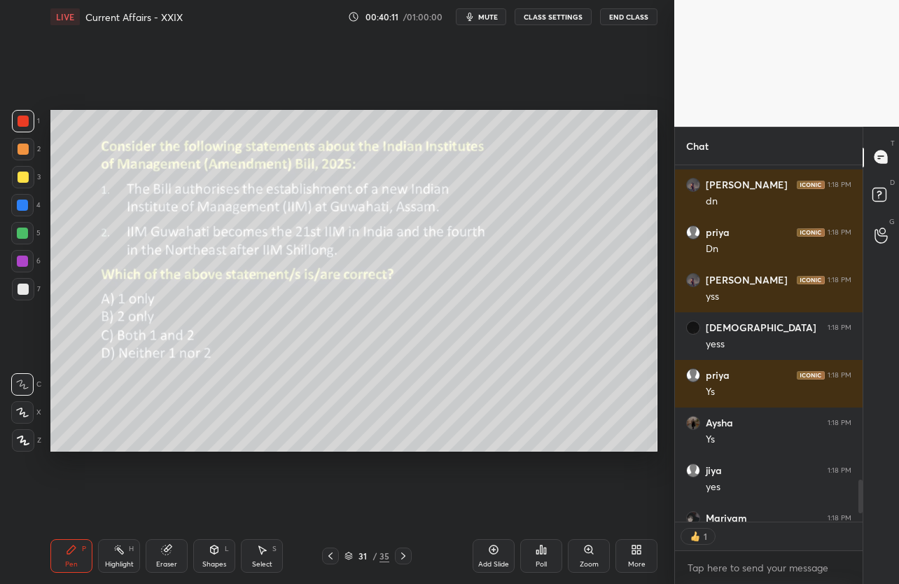
scroll to position [4, 5]
click at [401, 555] on icon at bounding box center [403, 555] width 11 height 11
click at [550, 550] on div "Poll" at bounding box center [541, 556] width 42 height 34
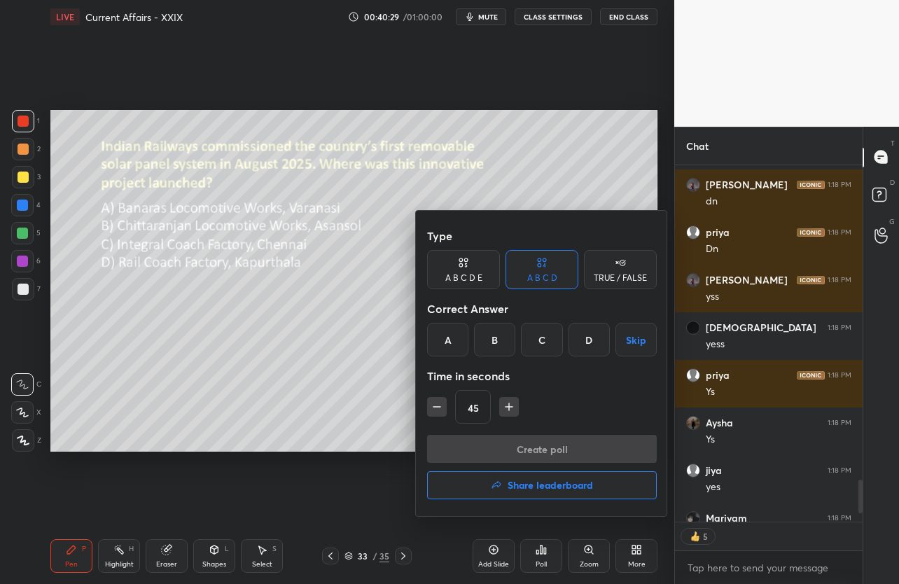
click at [459, 341] on div "A" at bounding box center [447, 340] width 41 height 34
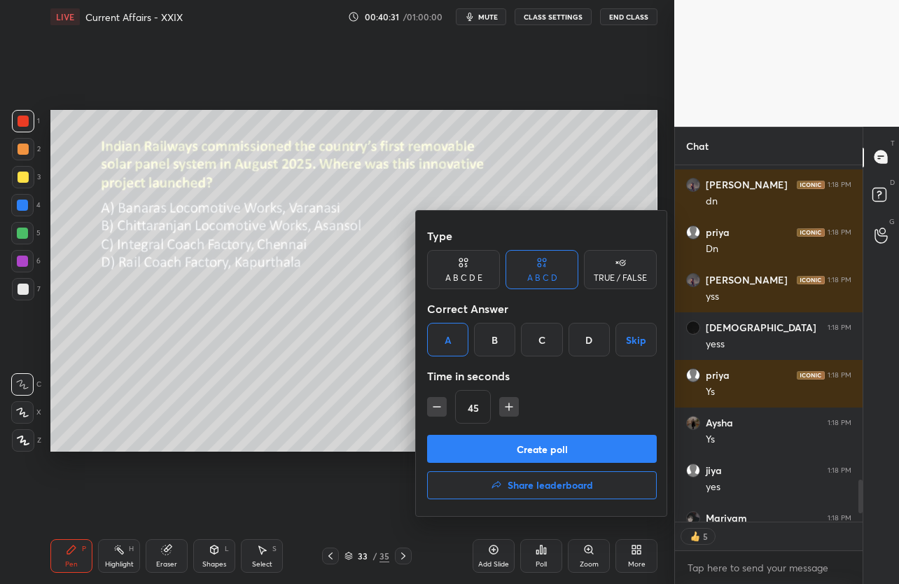
click at [496, 448] on button "Create poll" at bounding box center [542, 449] width 230 height 28
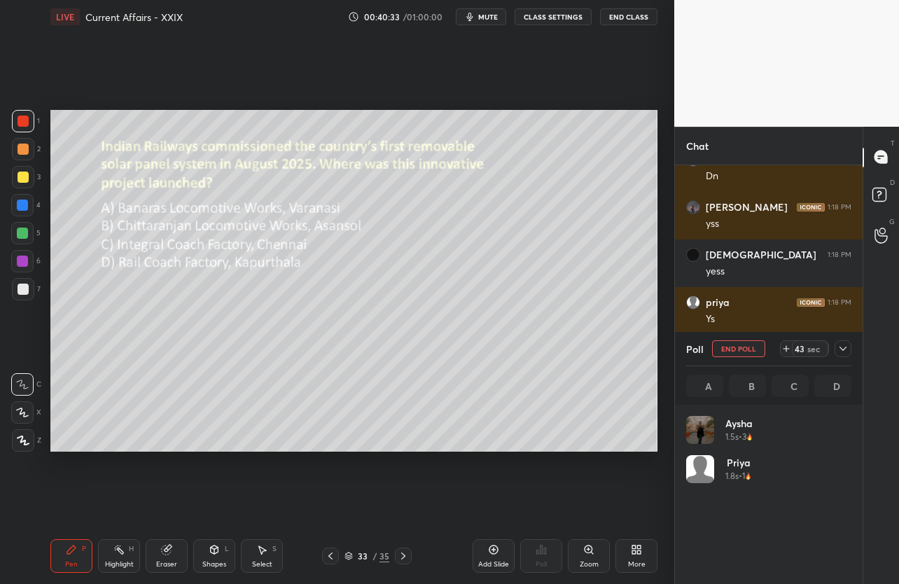
scroll to position [164, 161]
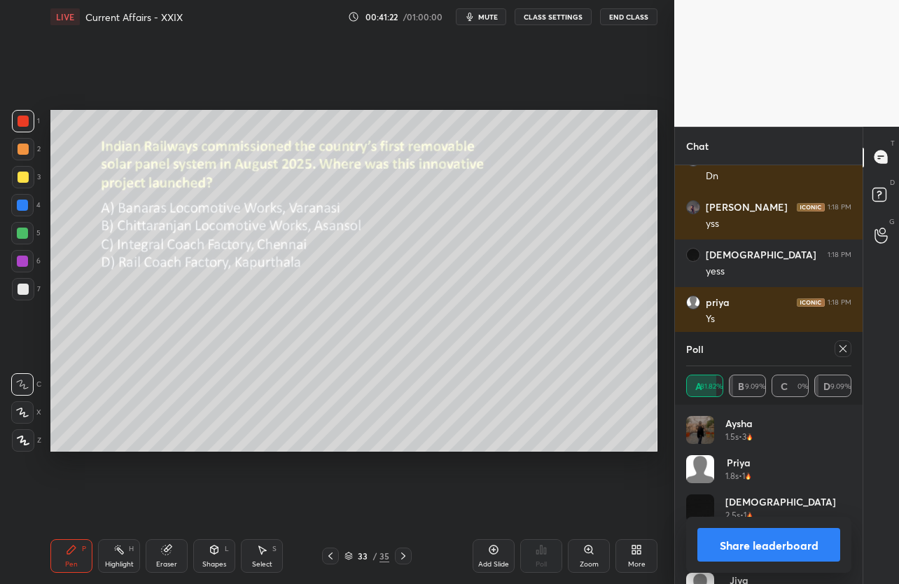
click at [844, 349] on icon at bounding box center [843, 348] width 7 height 7
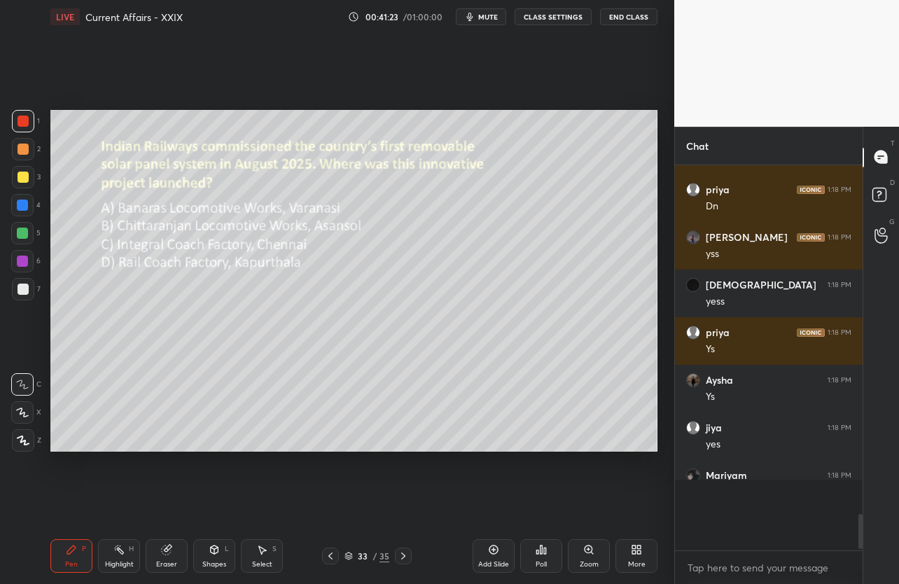
scroll to position [2903, 0]
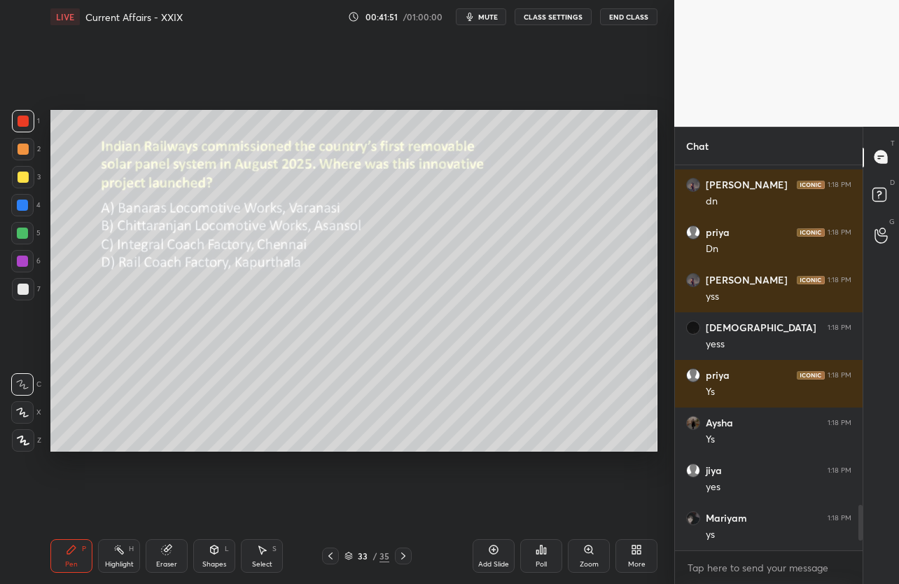
click at [405, 558] on icon at bounding box center [403, 555] width 11 height 11
click at [408, 555] on icon at bounding box center [403, 555] width 11 height 11
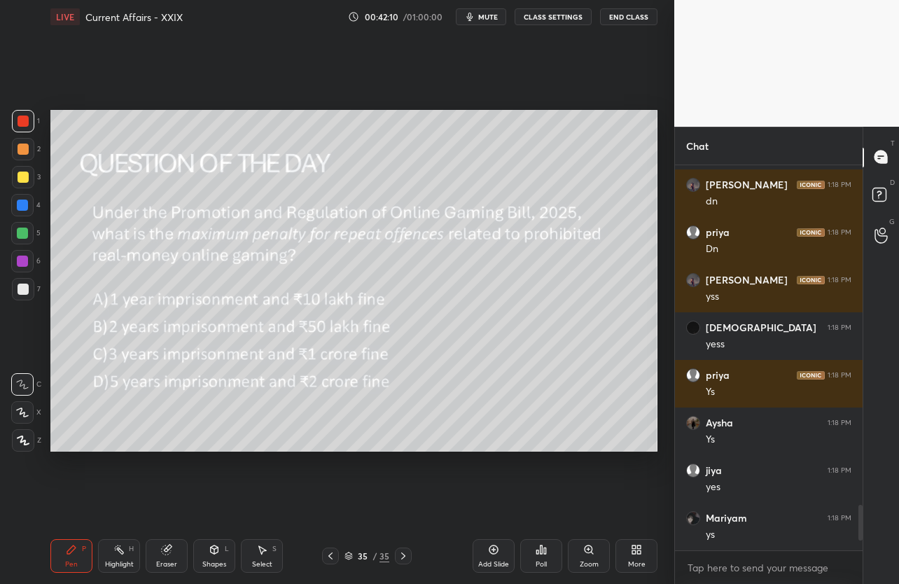
click at [542, 553] on icon at bounding box center [542, 550] width 2 height 8
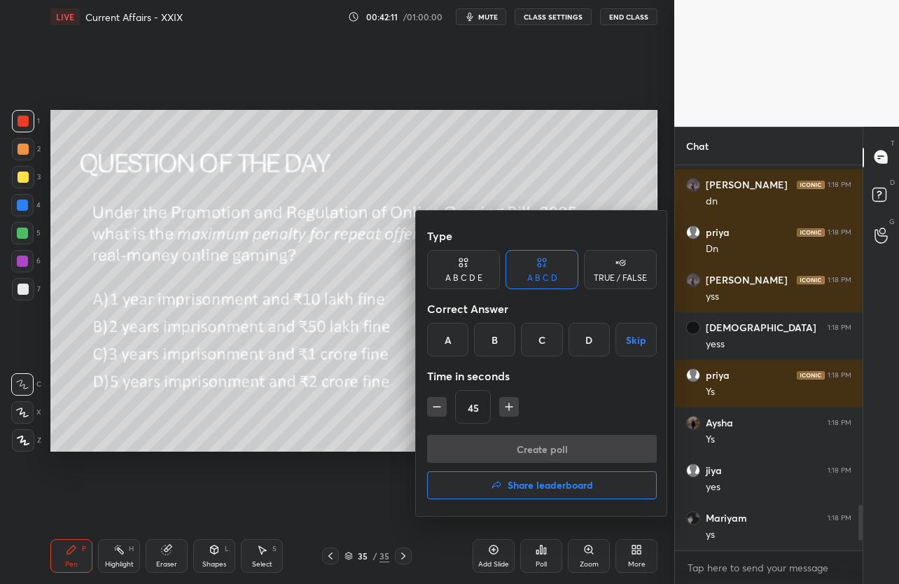
click at [583, 353] on div "D" at bounding box center [589, 340] width 41 height 34
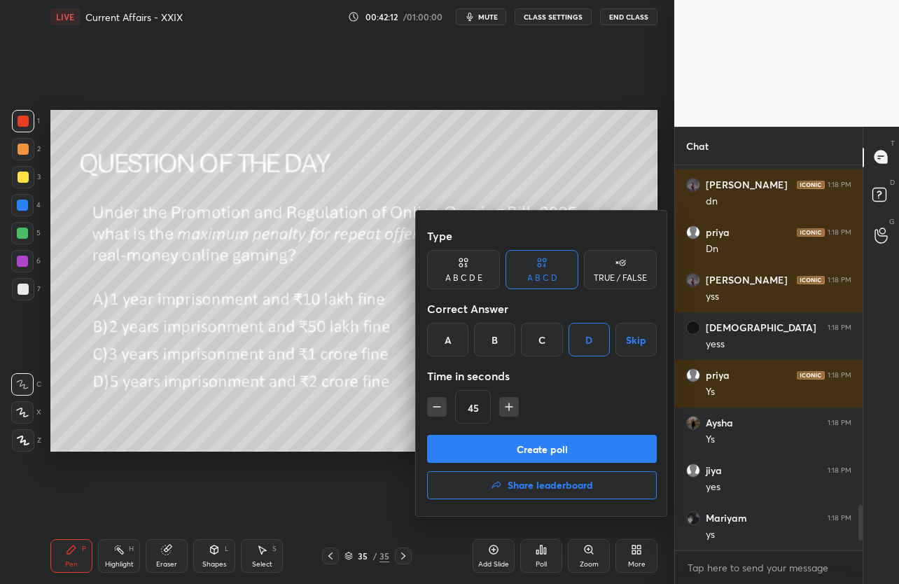
click at [551, 447] on button "Create poll" at bounding box center [542, 449] width 230 height 28
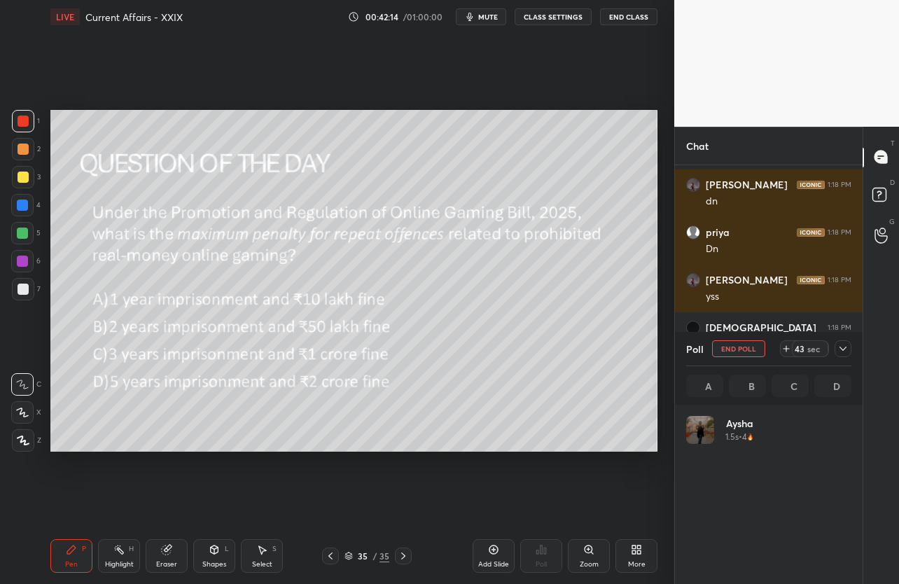
scroll to position [5, 5]
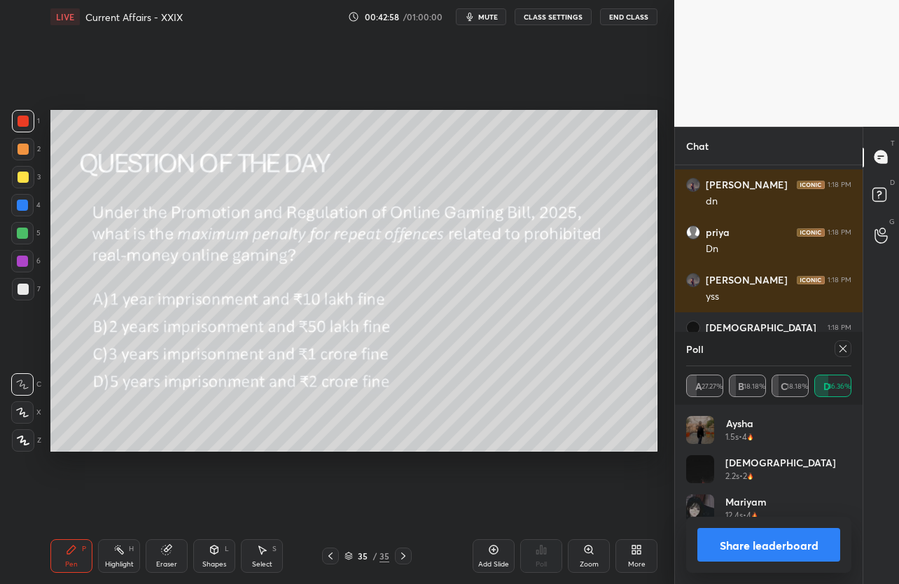
click at [846, 351] on icon at bounding box center [843, 348] width 11 height 11
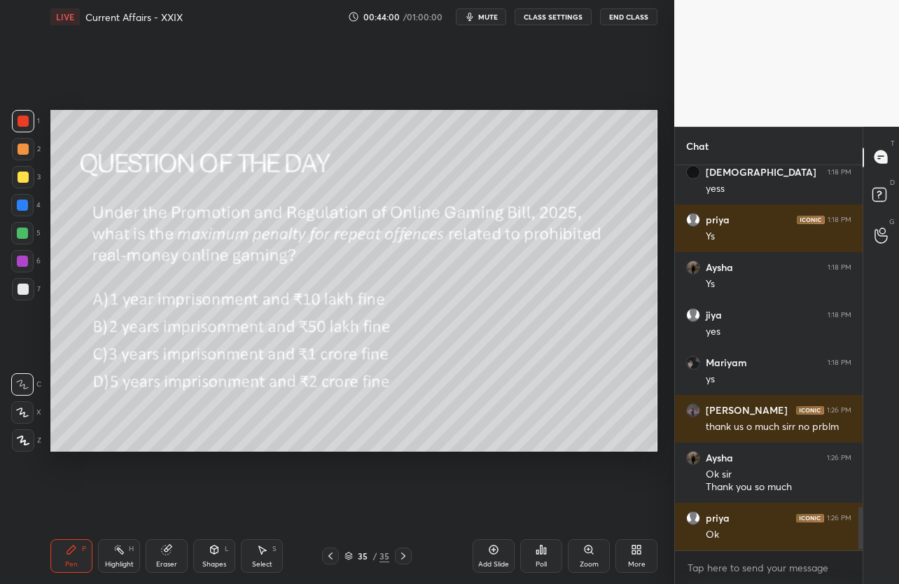
scroll to position [3055, 0]
click at [614, 18] on button "End Class" at bounding box center [628, 16] width 57 height 17
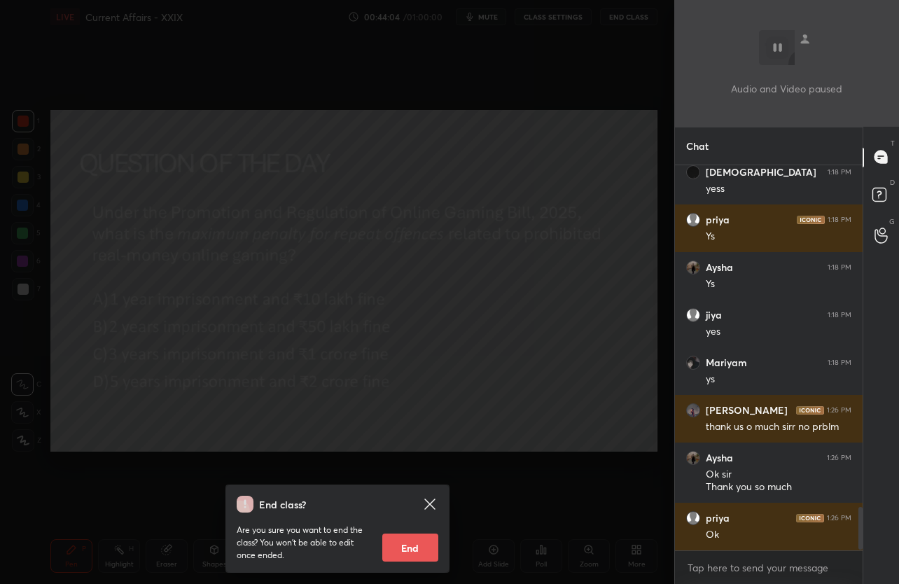
click at [412, 548] on button "End" at bounding box center [410, 548] width 56 height 28
type textarea "x"
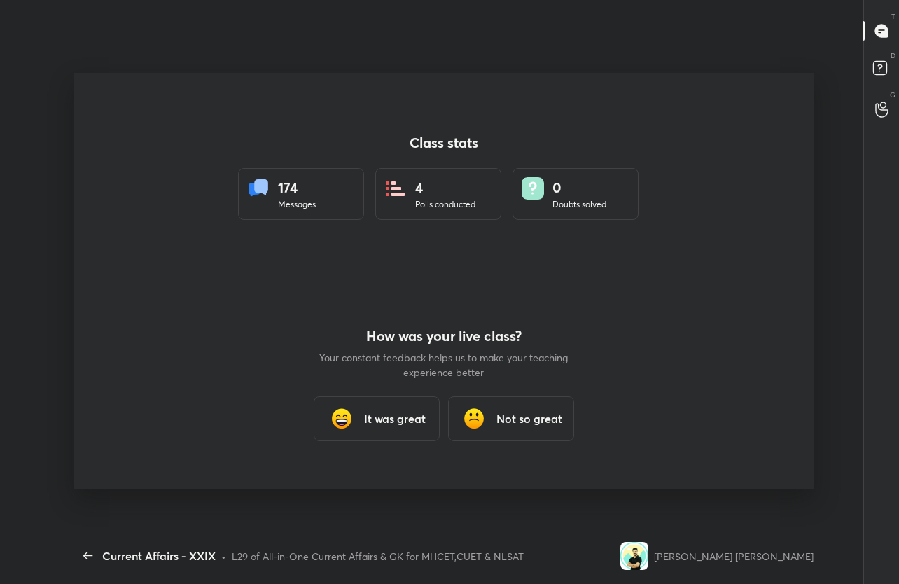
scroll to position [494, 855]
